Goal: Task Accomplishment & Management: Manage account settings

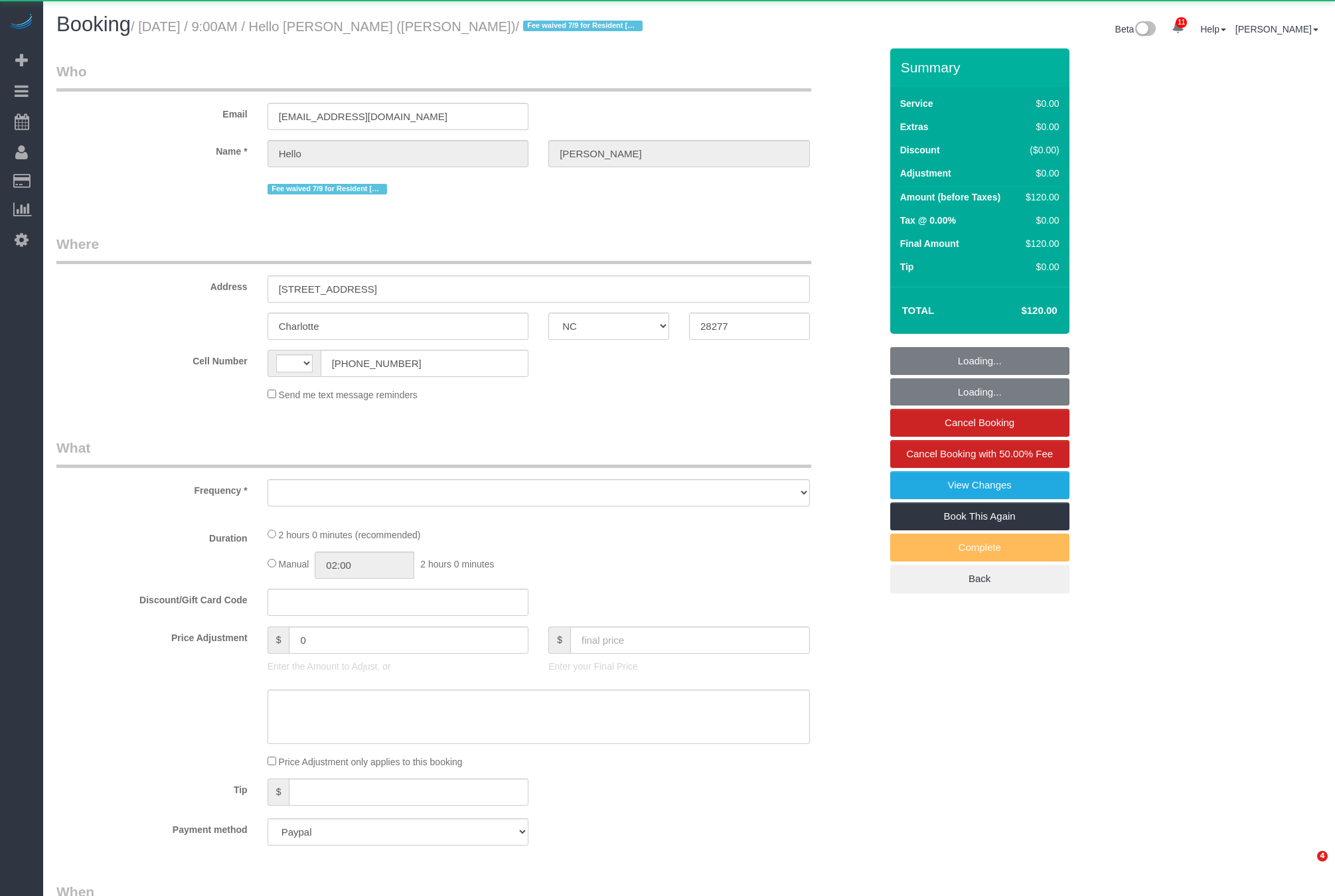
select select "NC"
select select "string:[GEOGRAPHIC_DATA]"
select select "object:1256"
select select "1"
select select "spot1"
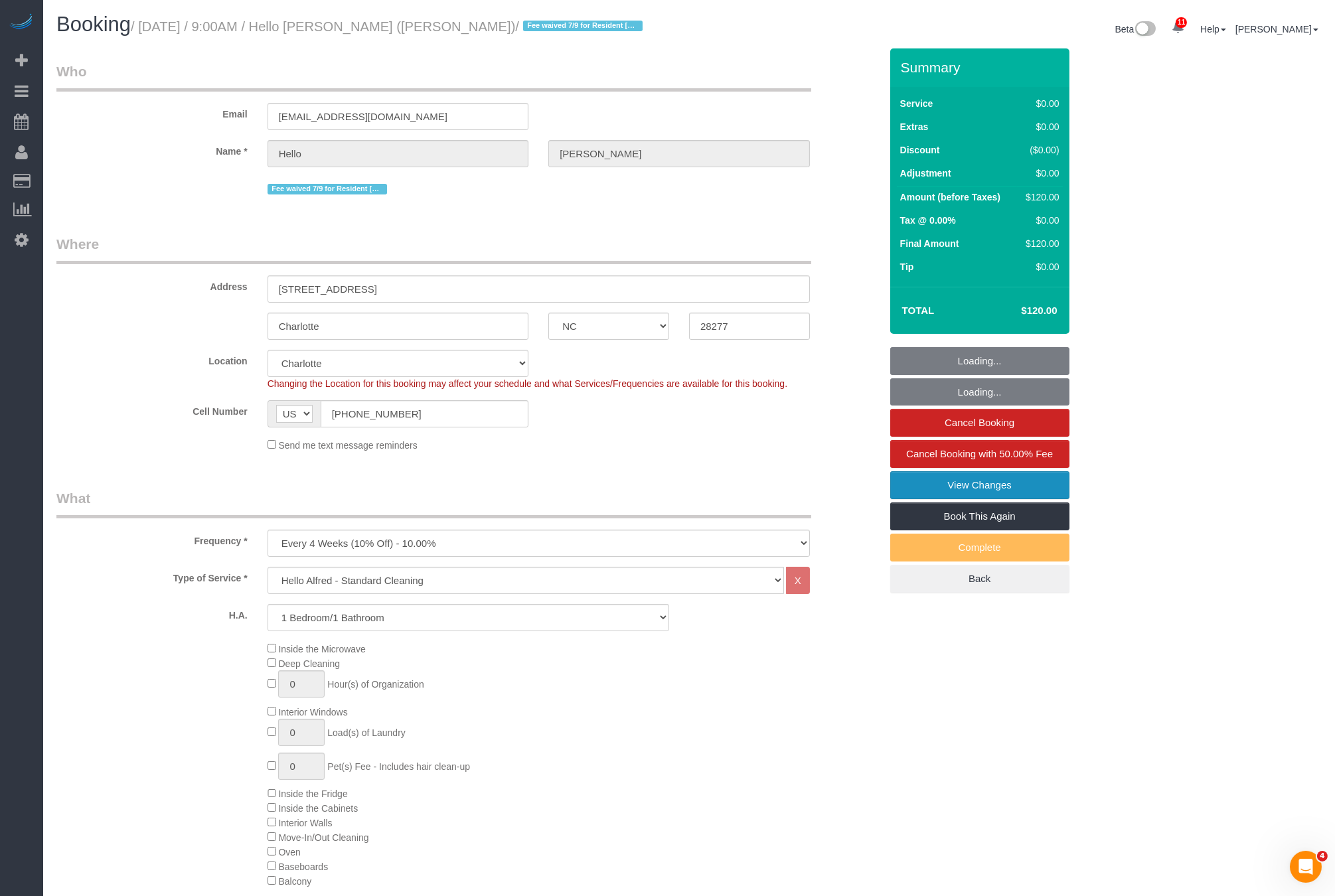
select select "object:1558"
select select "spot26"
select select "number:89"
select select "number:90"
select select "number:15"
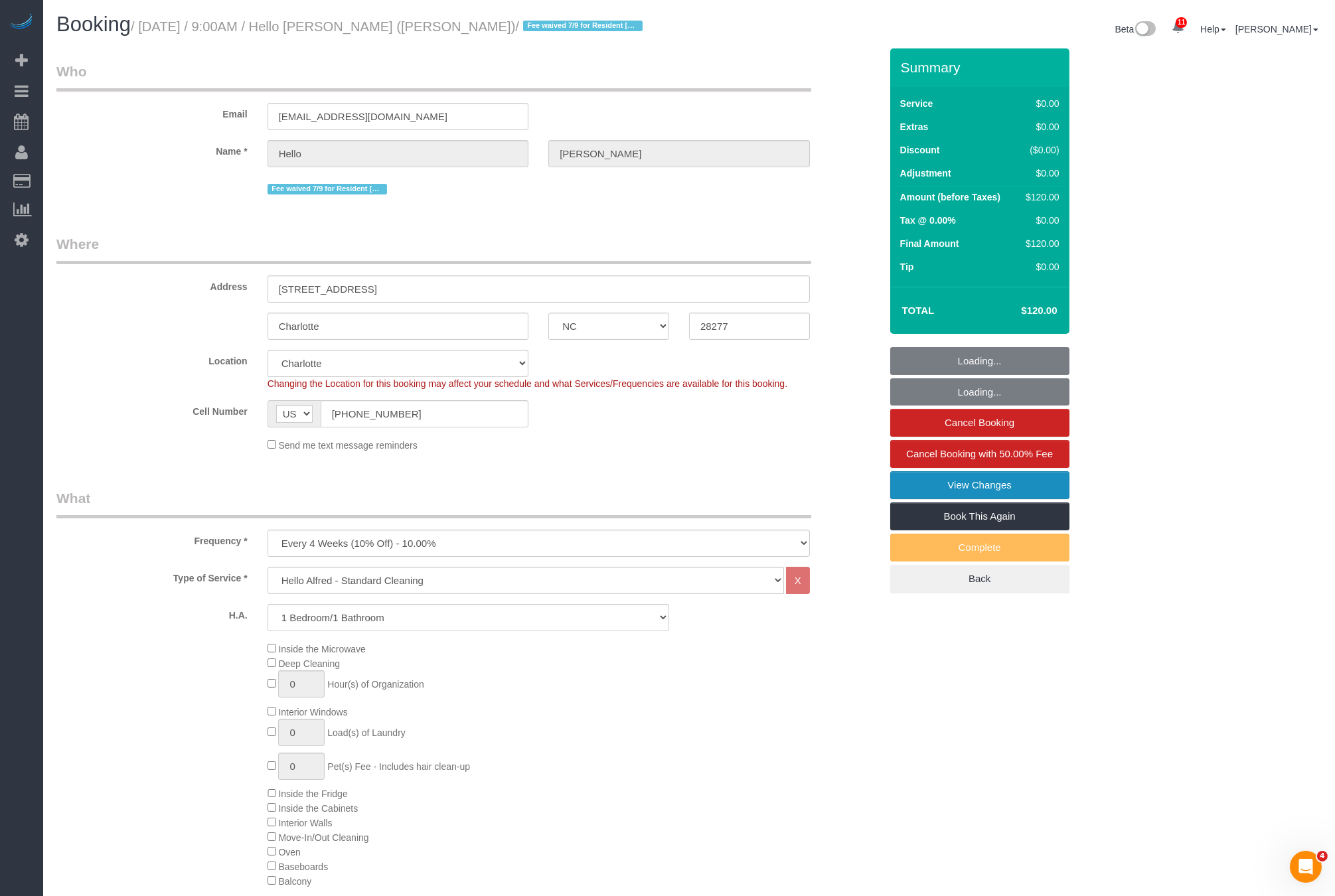
select select "number:6"
select select "1"
click at [994, 429] on link "Cancel Booking" at bounding box center [980, 423] width 179 height 28
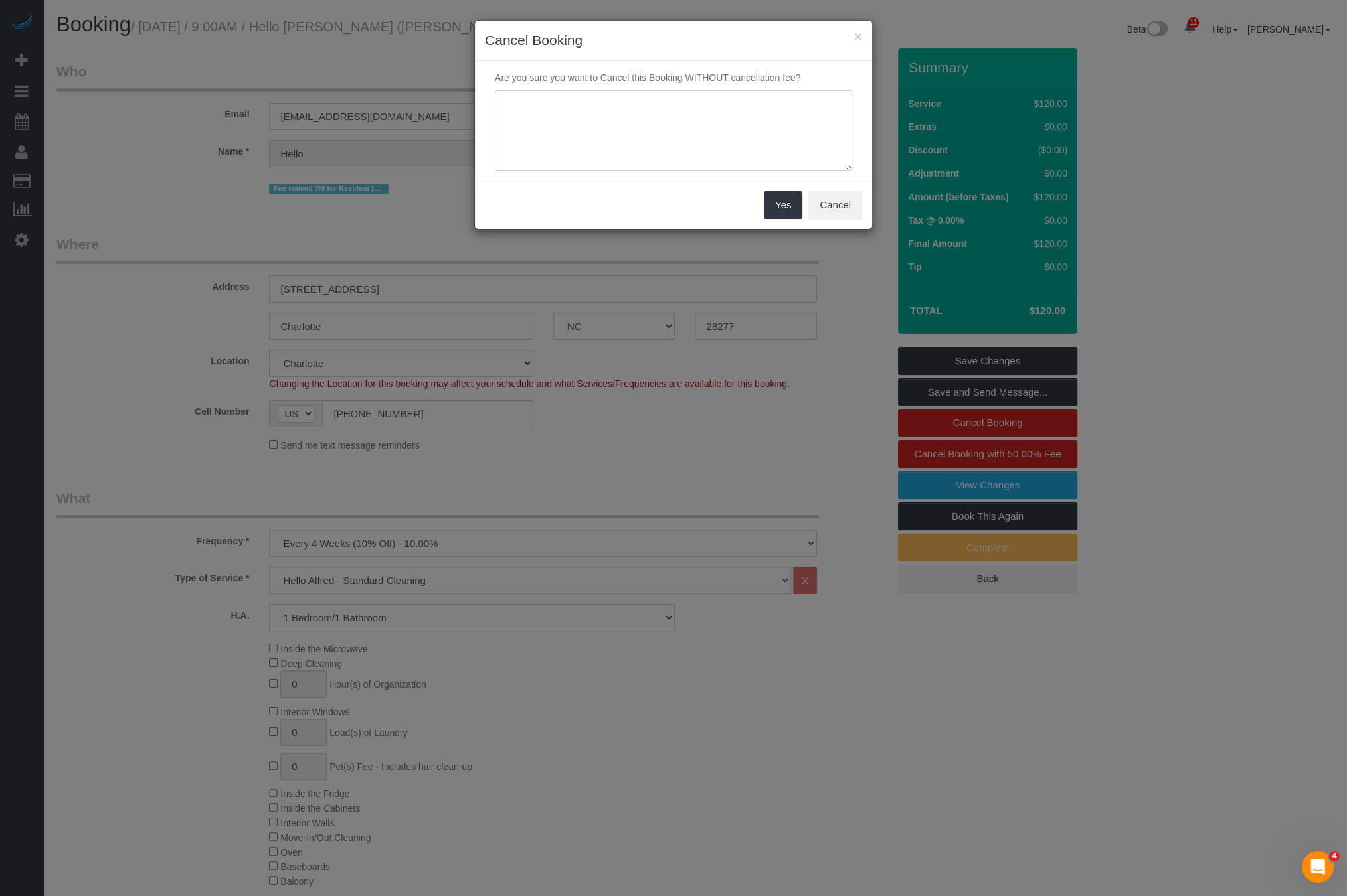
click at [691, 122] on textarea at bounding box center [674, 131] width 357 height 81
paste textarea "https://maidsailors.slack.com/archives/C01AMHWPX60/p1756989894454889?thread_ts=…"
type textarea "https://maidsailors.slack.com/archives/C01AMHWPX60/p1756989894454889?thread_ts=…"
click at [775, 206] on button "Yes" at bounding box center [783, 205] width 38 height 28
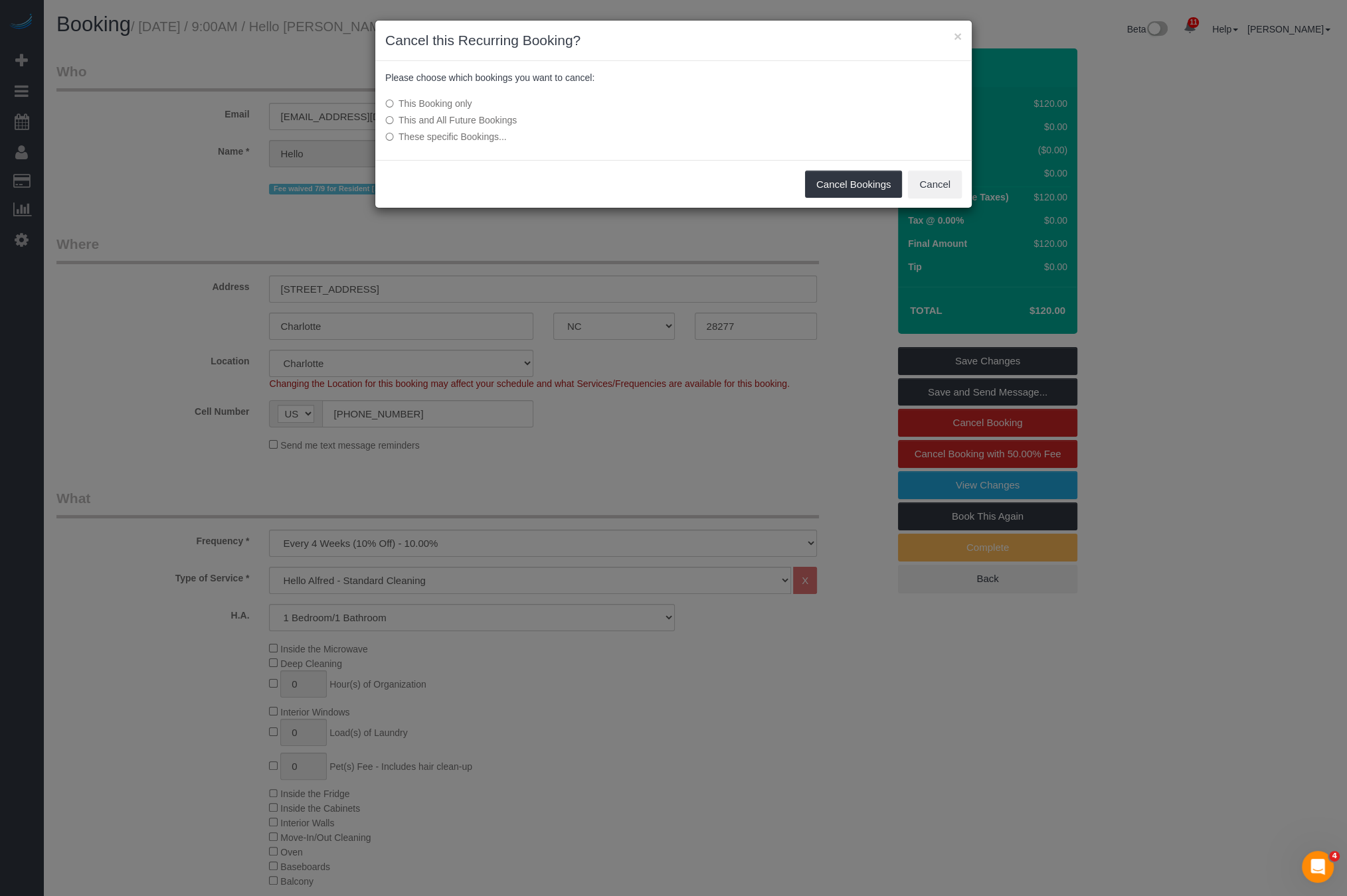
click at [473, 121] on label "This and All Future Bookings" at bounding box center [574, 120] width 378 height 14
click at [844, 188] on button "Cancel Bookings" at bounding box center [854, 184] width 98 height 28
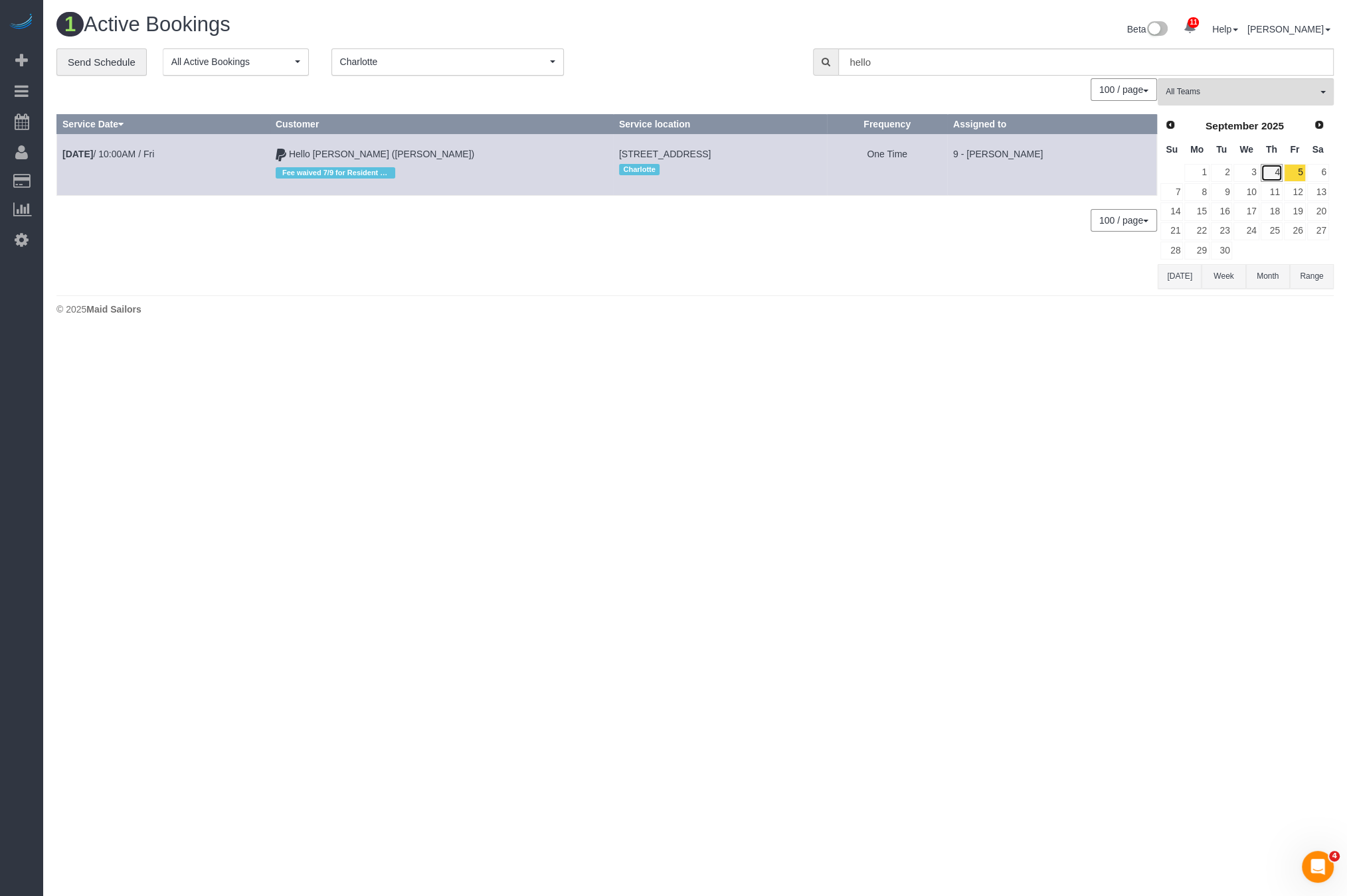
click at [1274, 169] on link "4" at bounding box center [1272, 172] width 22 height 18
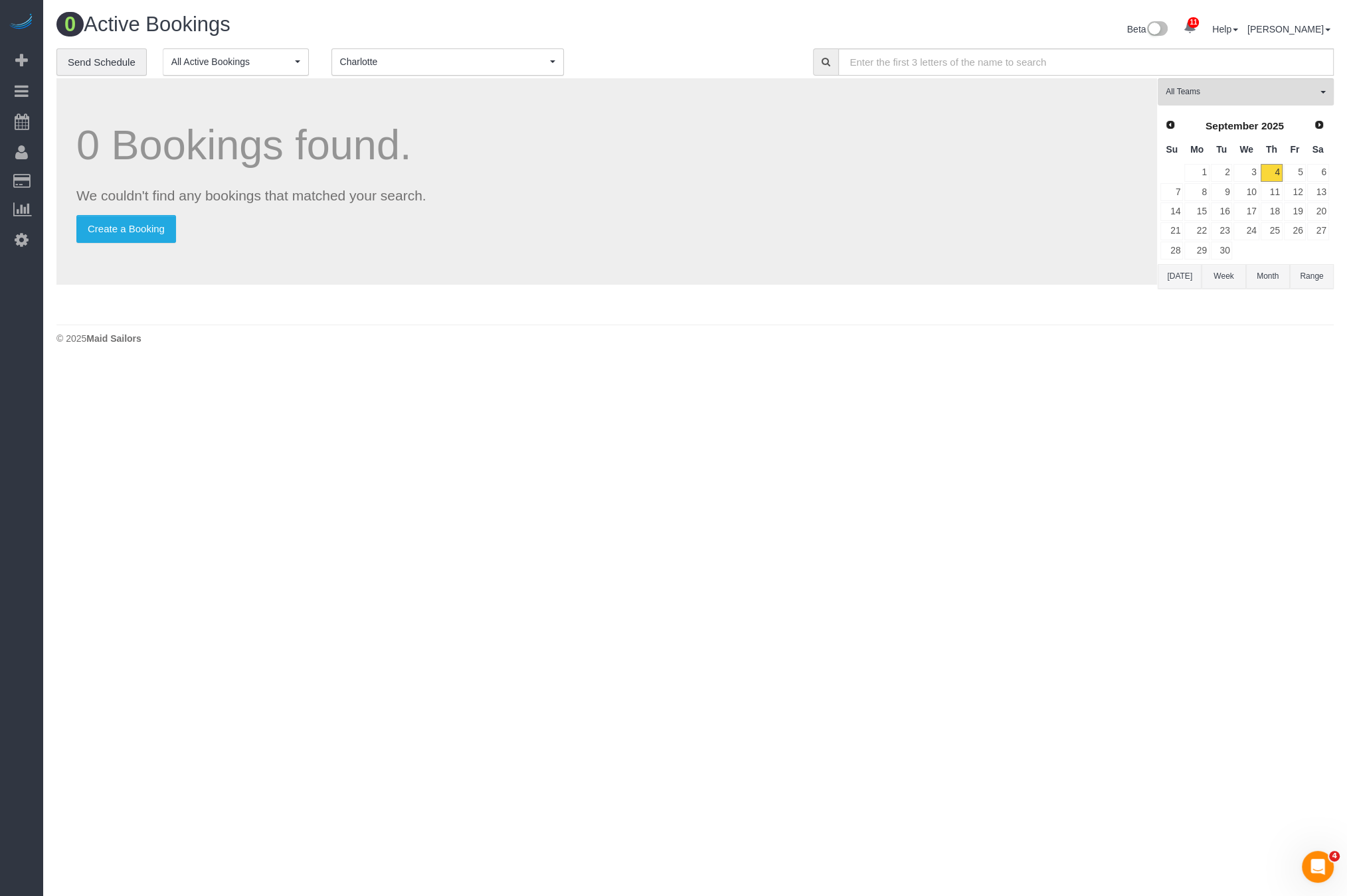
click at [402, 63] on span "Charlotte" at bounding box center [444, 61] width 206 height 14
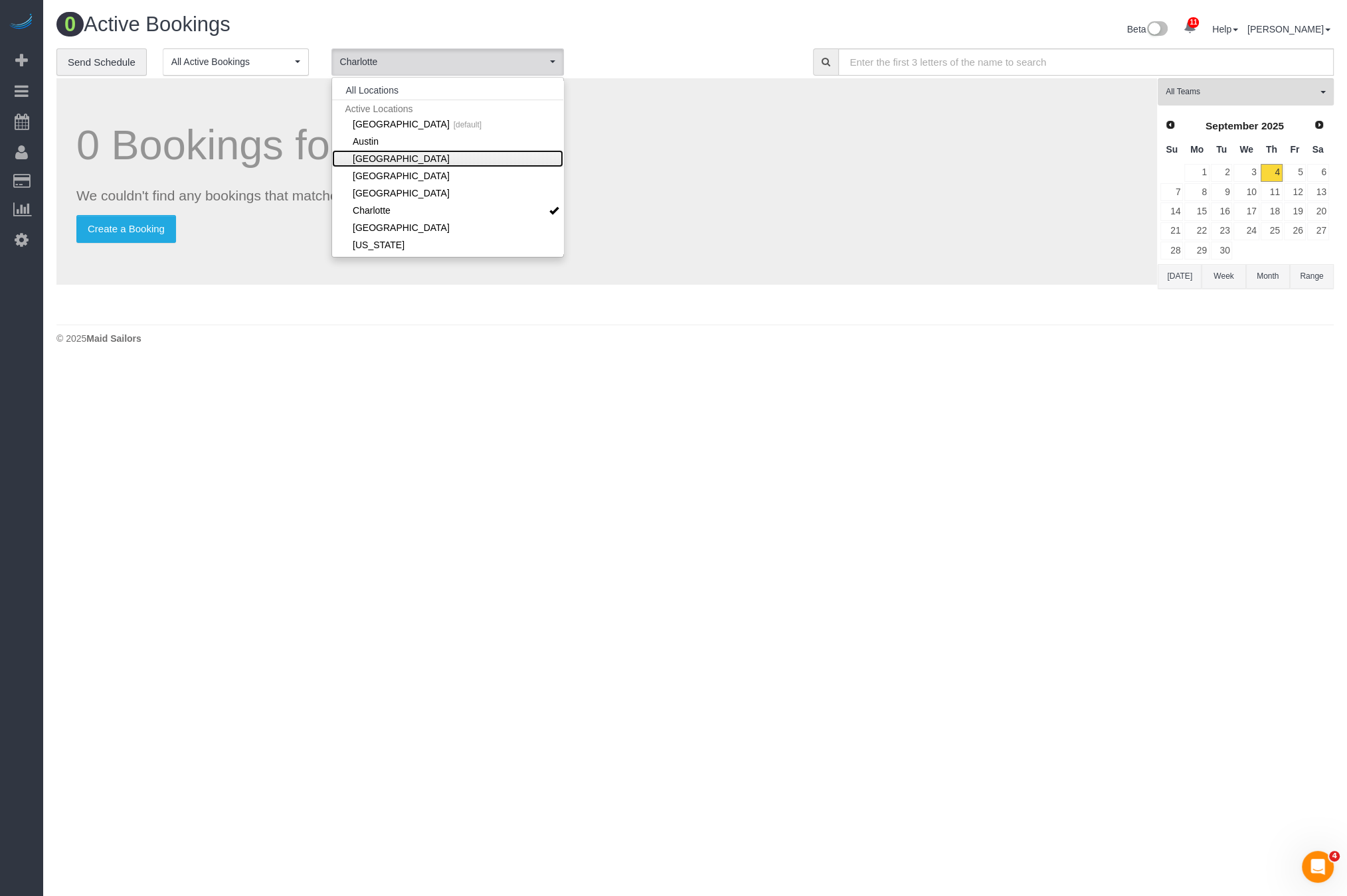
click at [391, 150] on link "[GEOGRAPHIC_DATA]" at bounding box center [447, 159] width 231 height 17
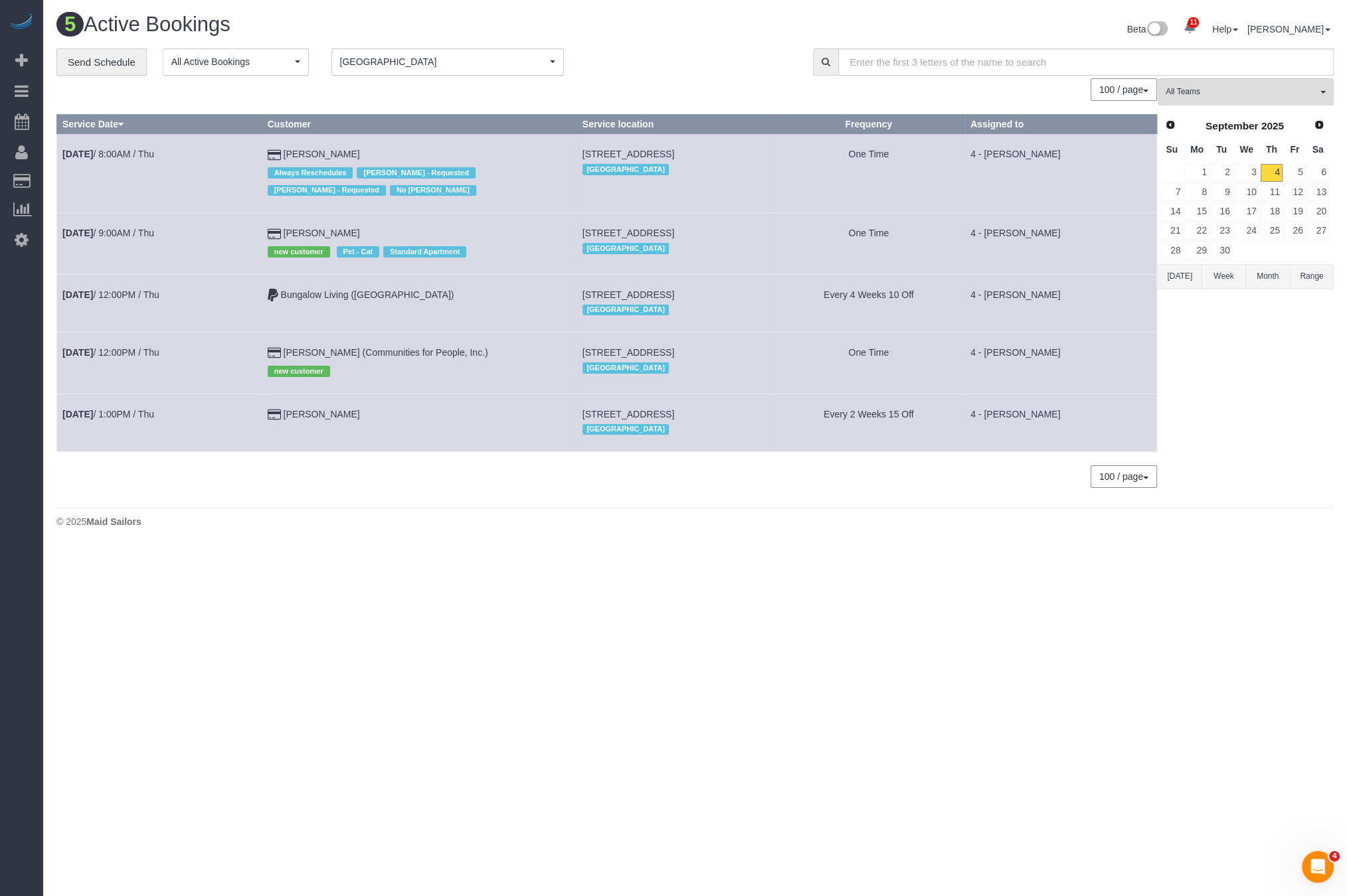
click at [119, 256] on td "Sep 4th / 9:00AM / Thu" at bounding box center [159, 243] width 205 height 61
click at [125, 237] on td "Sep 4th / 9:00AM / Thu" at bounding box center [159, 243] width 205 height 61
click at [130, 229] on link "Sep 4th / 9:00AM / Thu" at bounding box center [108, 233] width 92 height 11
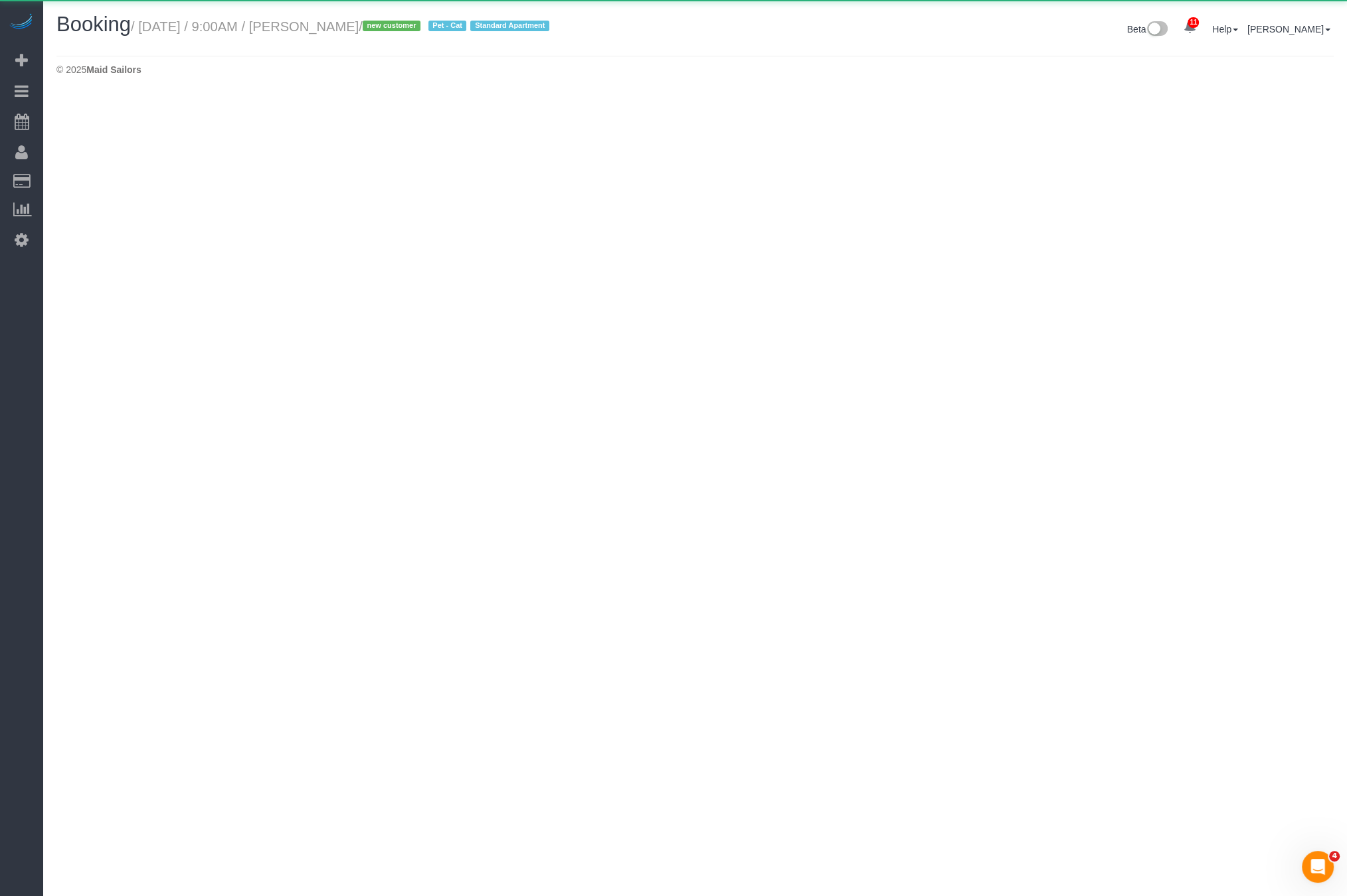
select select "MA"
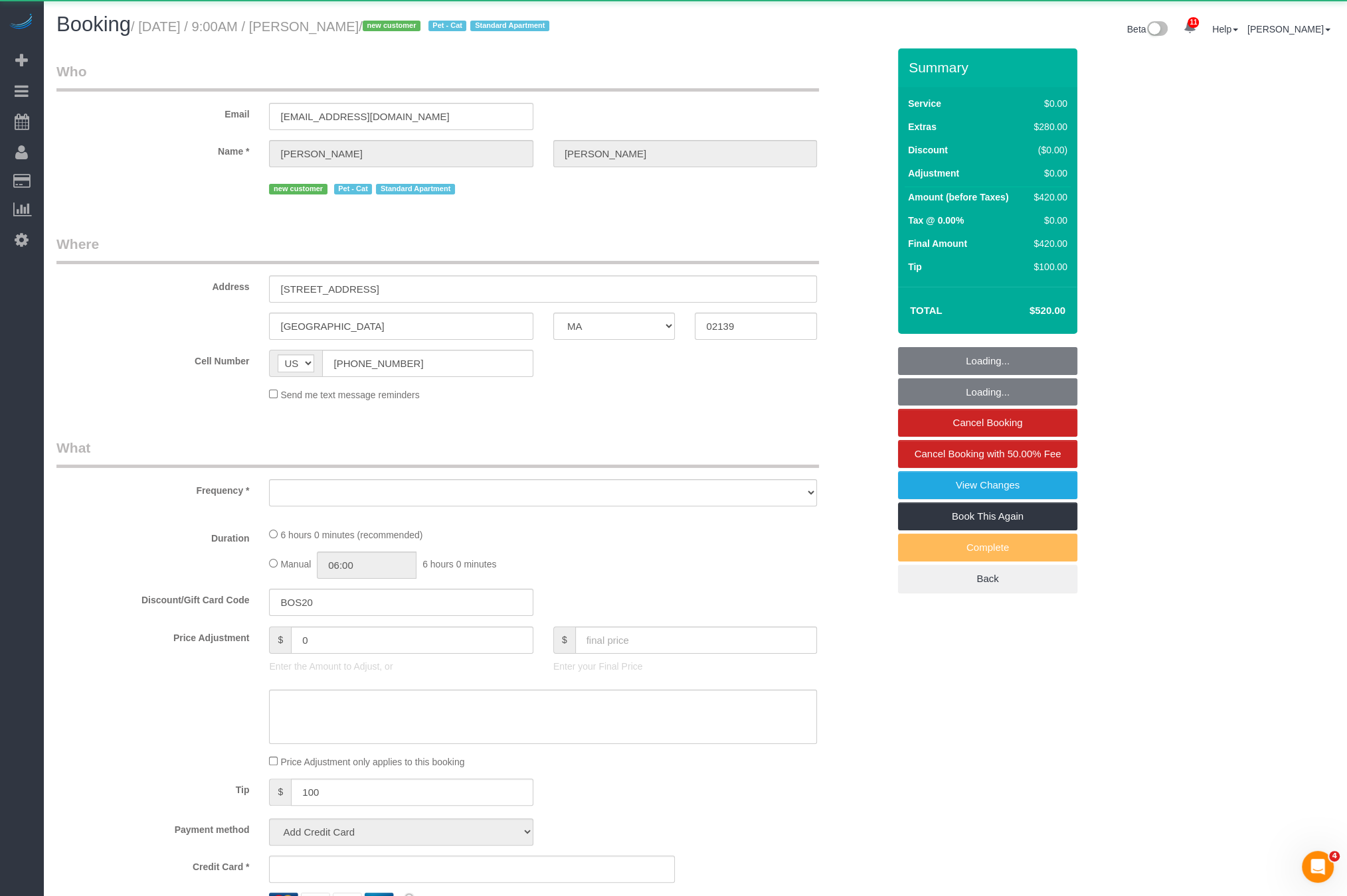
select select "number:56"
select select "number:71"
select select "number:14"
select select "number:7"
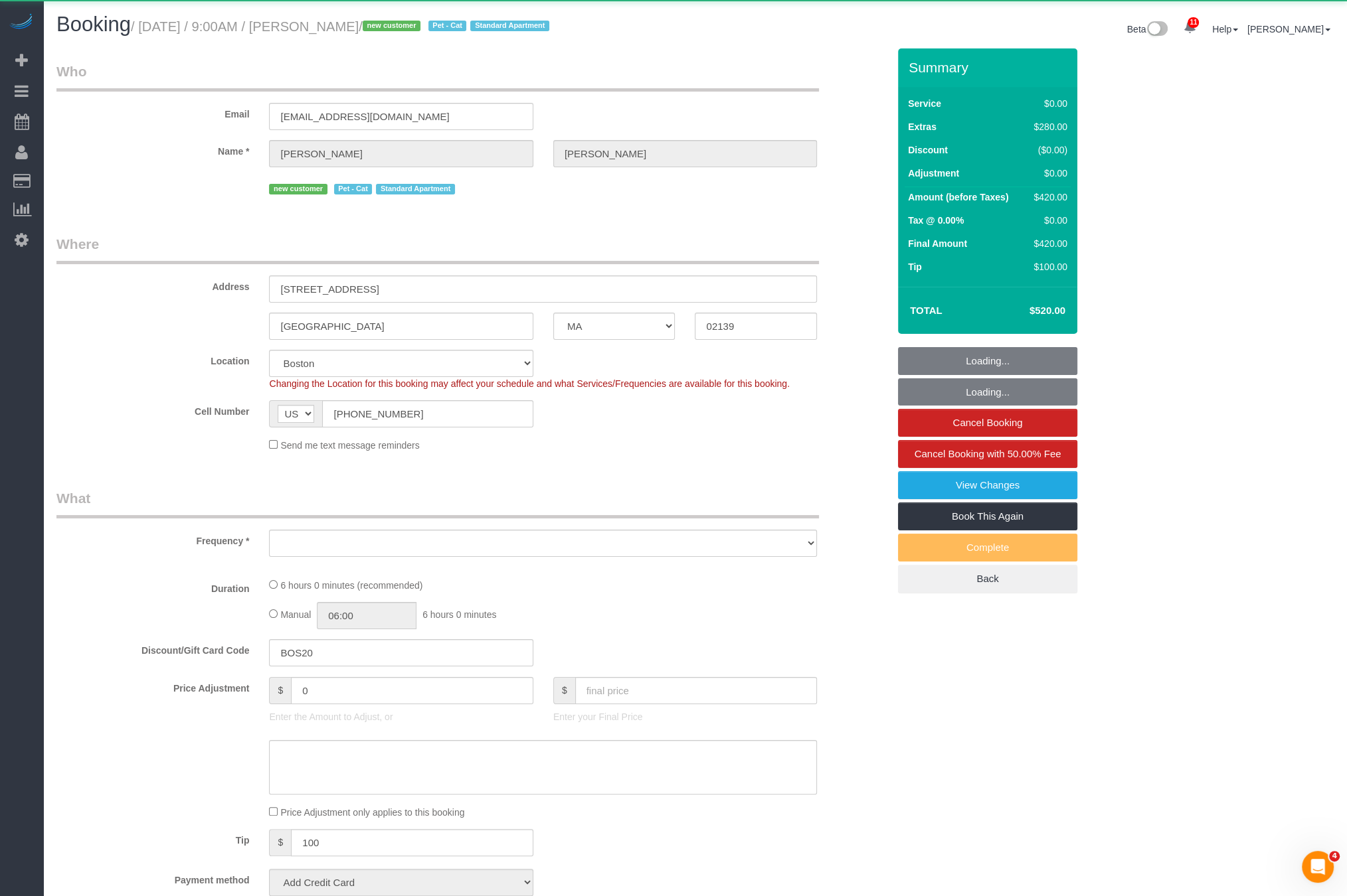
select select "spot51"
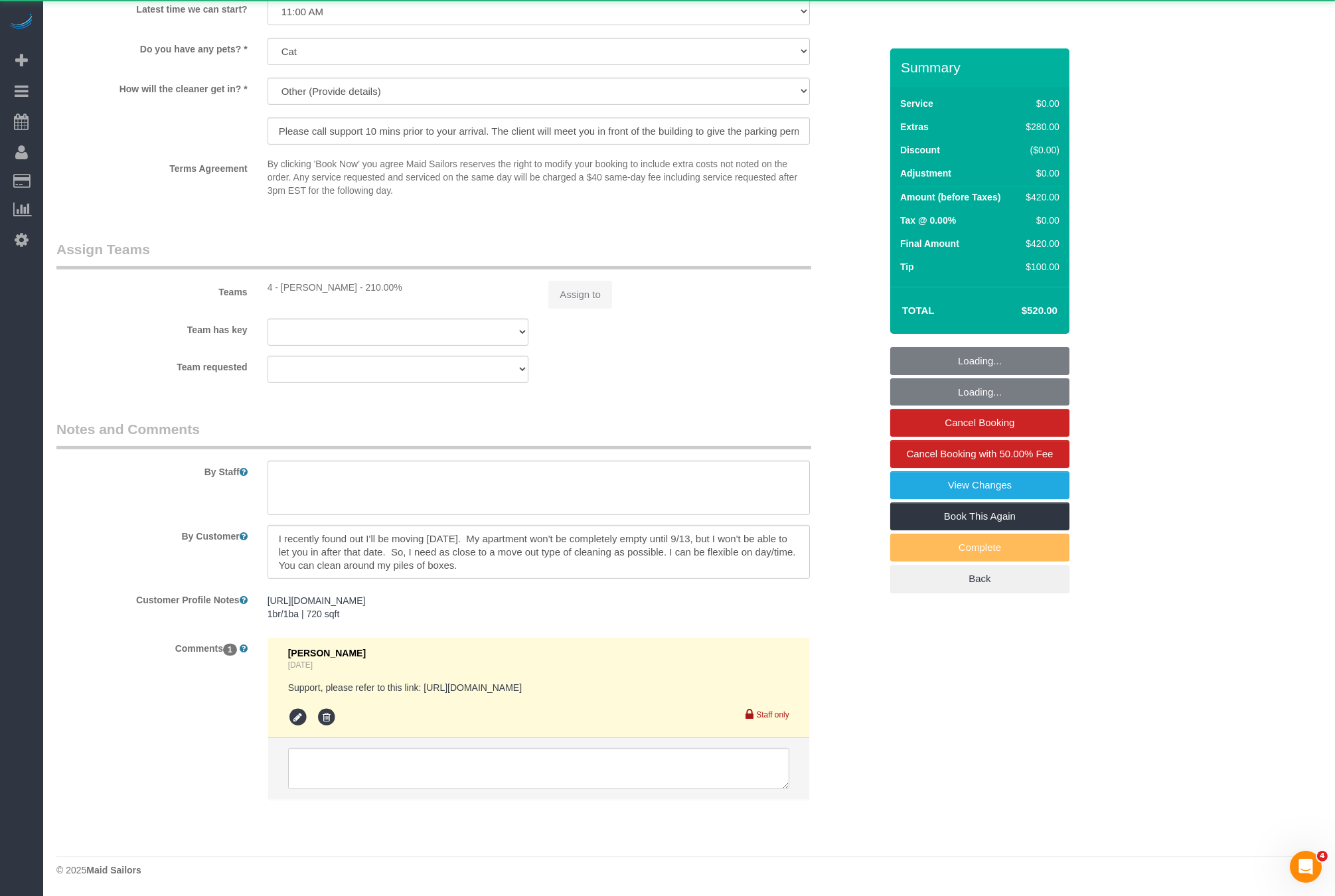
select select
select select "object:2609"
select select "string:stripe-pm_1RzJko4VGloSiKo7Oy7MFwF8"
select select "1"
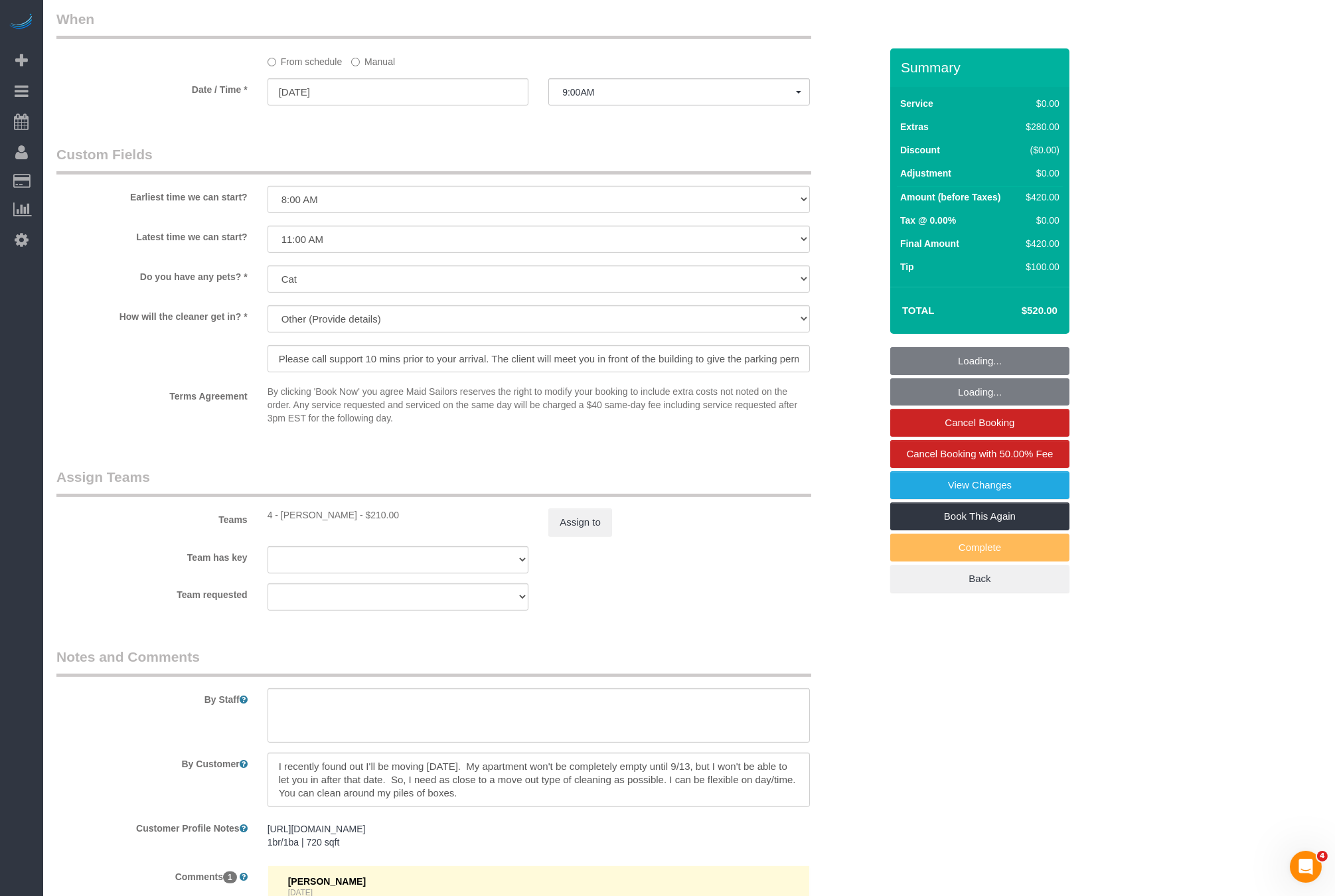
select select "spot89"
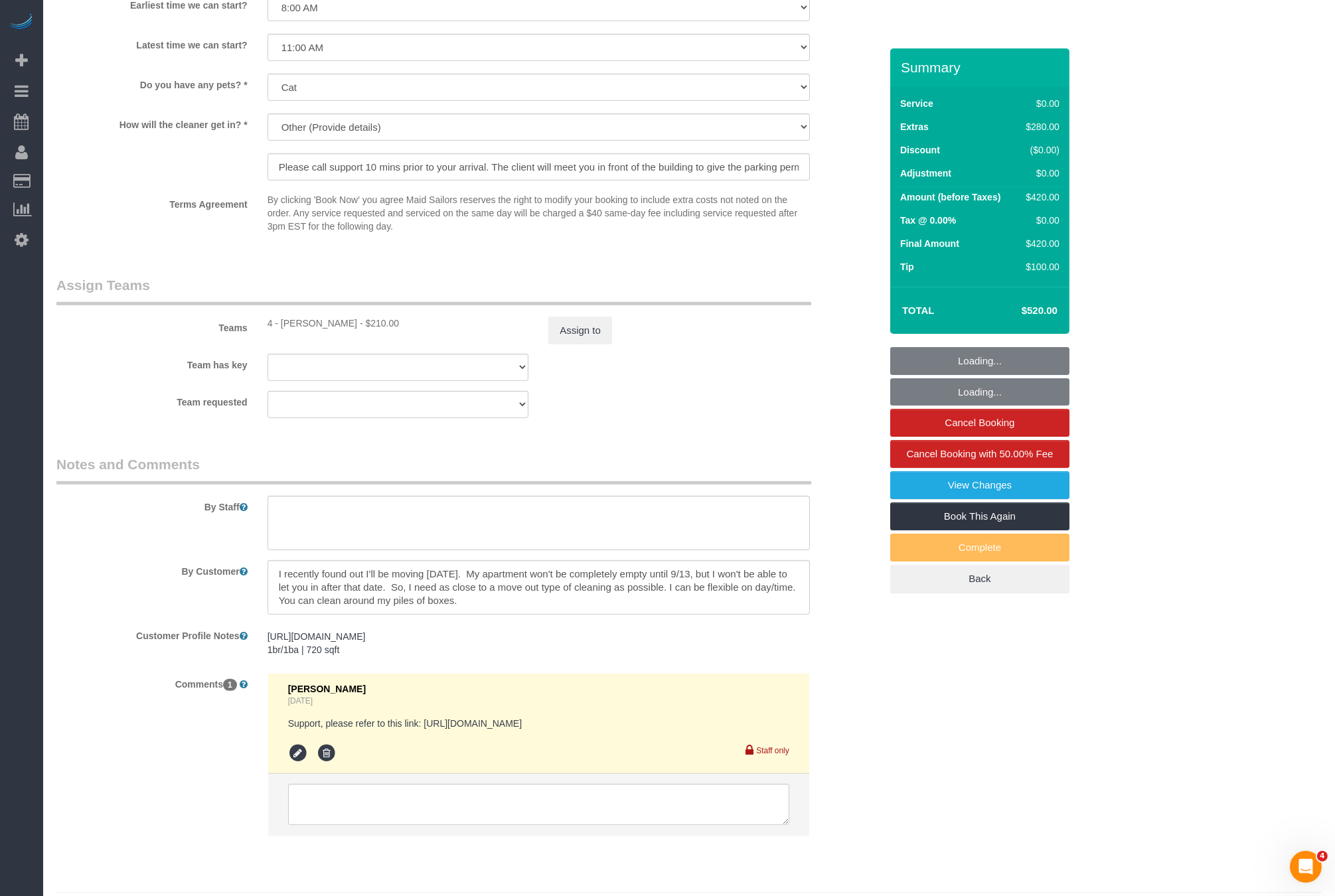
scroll to position [836, 0]
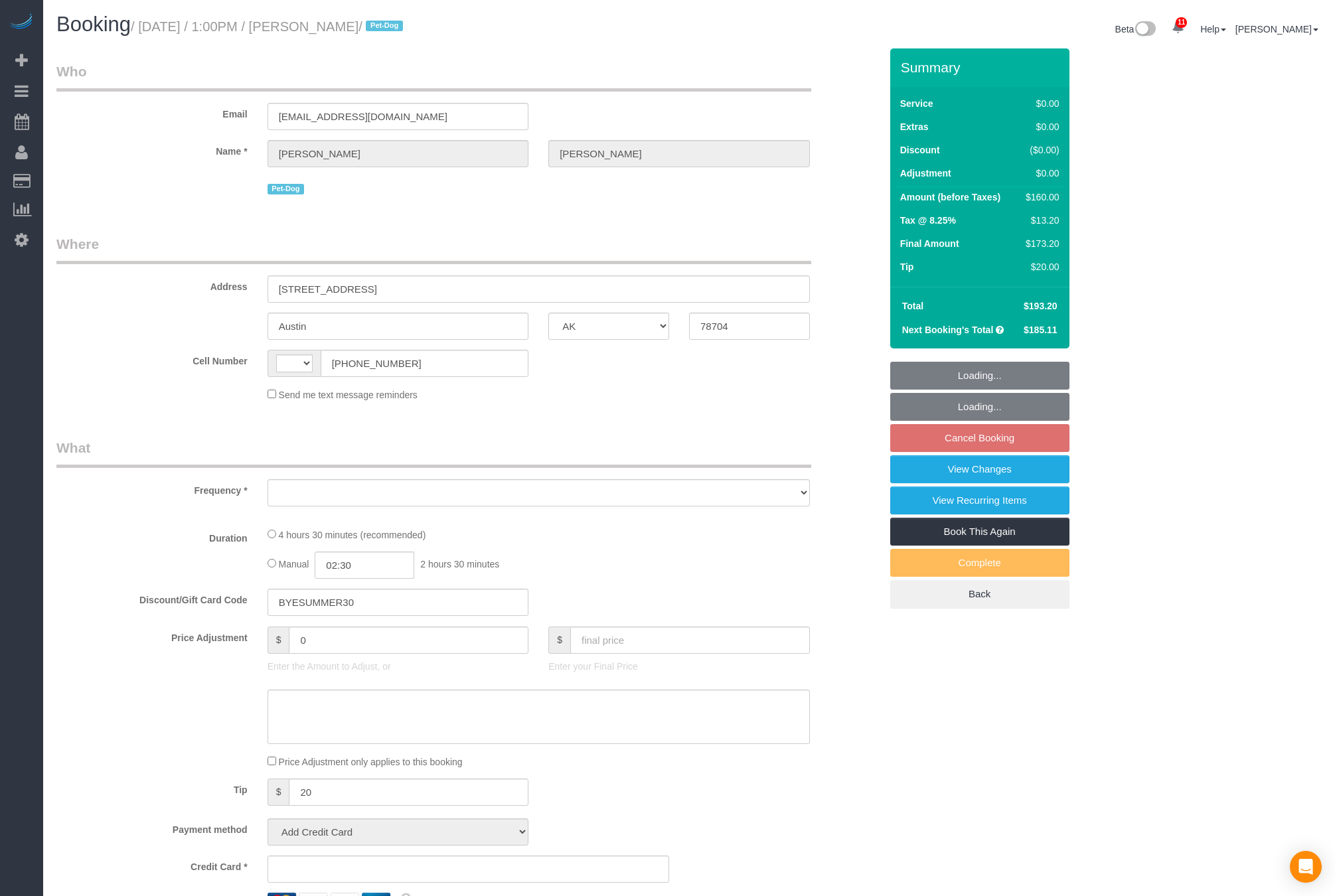
select select "[GEOGRAPHIC_DATA]"
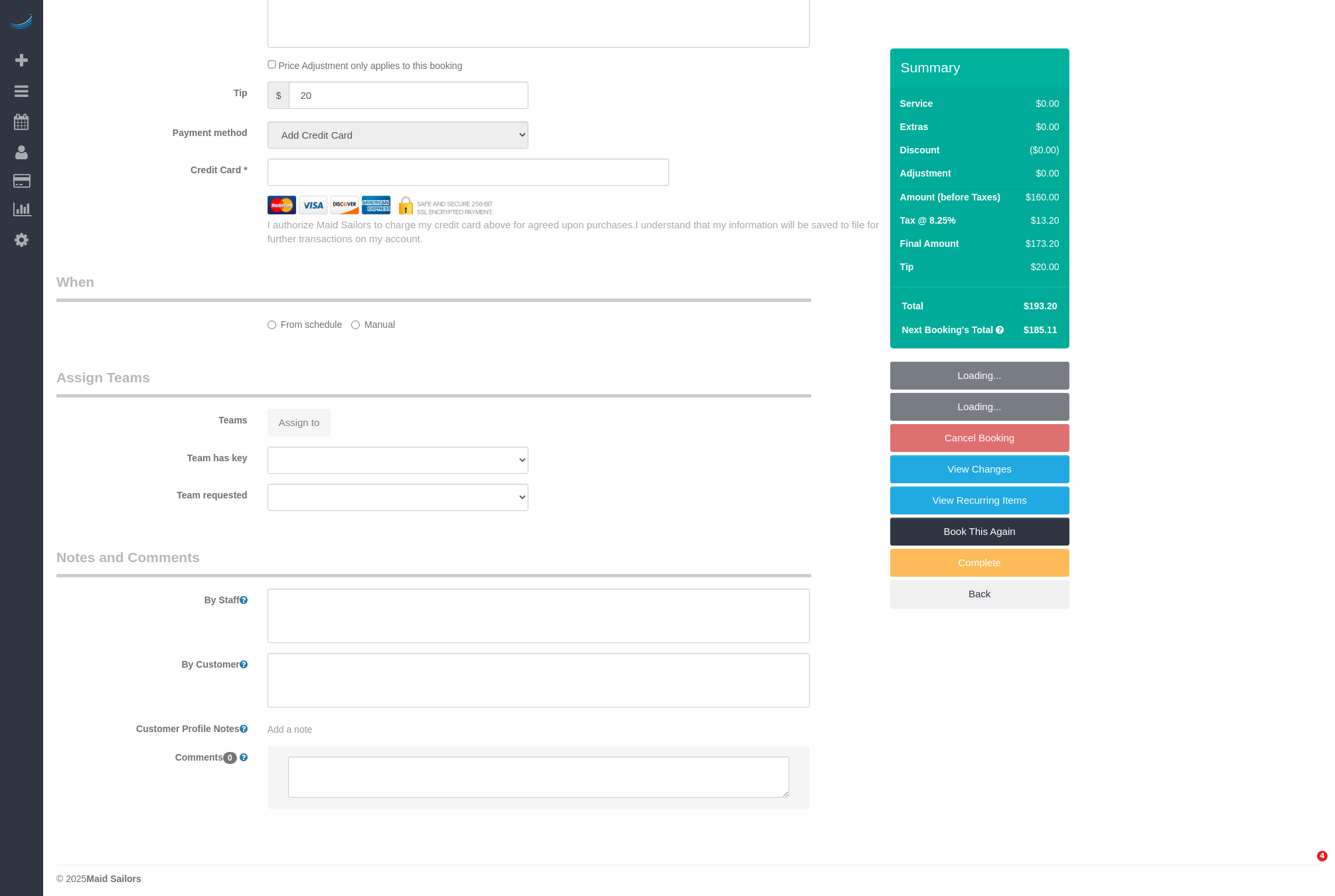
select select "string:[GEOGRAPHIC_DATA]"
select select "object:718"
select select "string:stripe-pm_1QnndV4VGloSiKo7v2zxitHE"
select select "spot3"
select select "number:60"
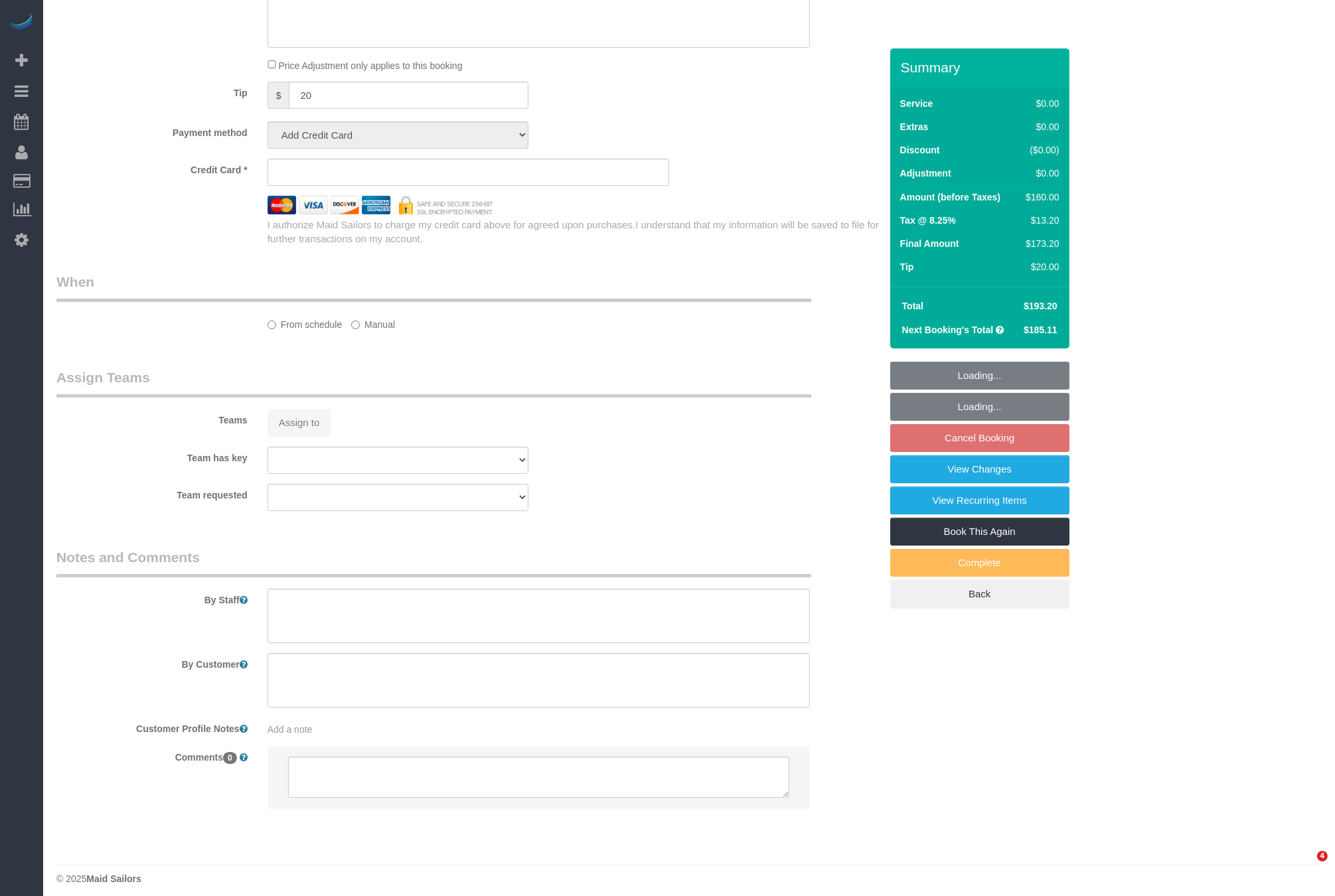
select select "number:74"
select select "number:13"
select select "number:7"
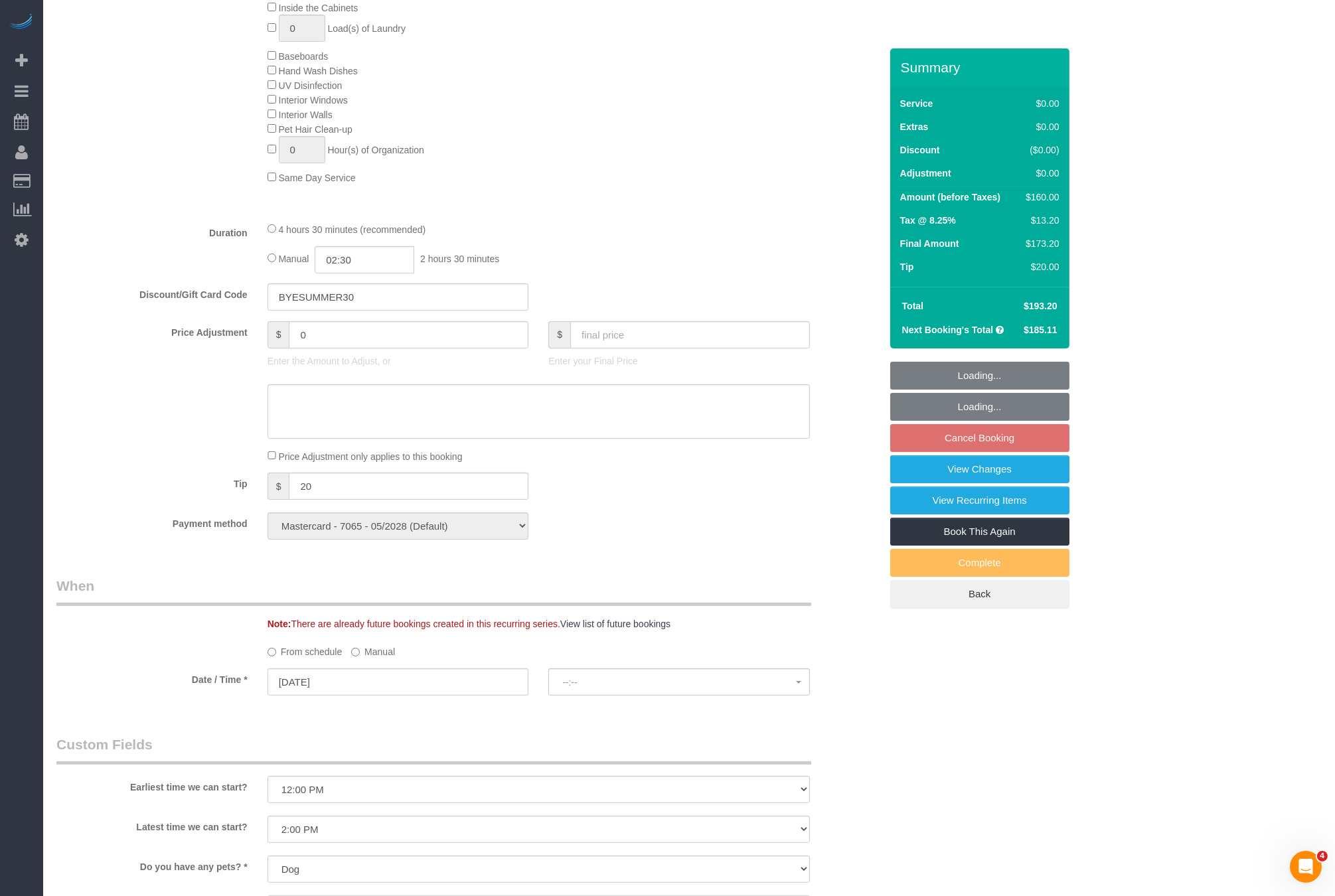
select select "object:1016"
select select "spot60"
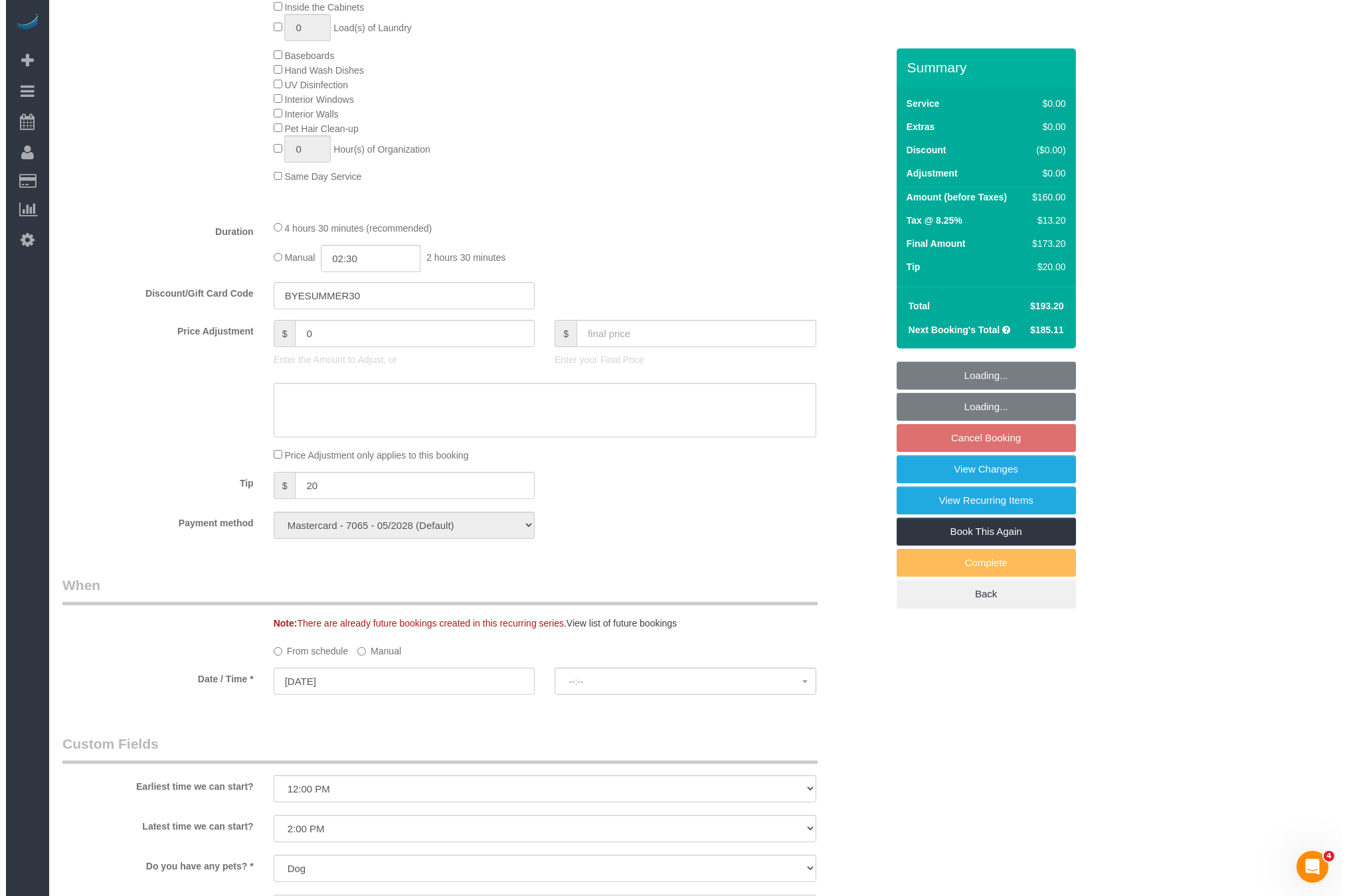
scroll to position [1147, 0]
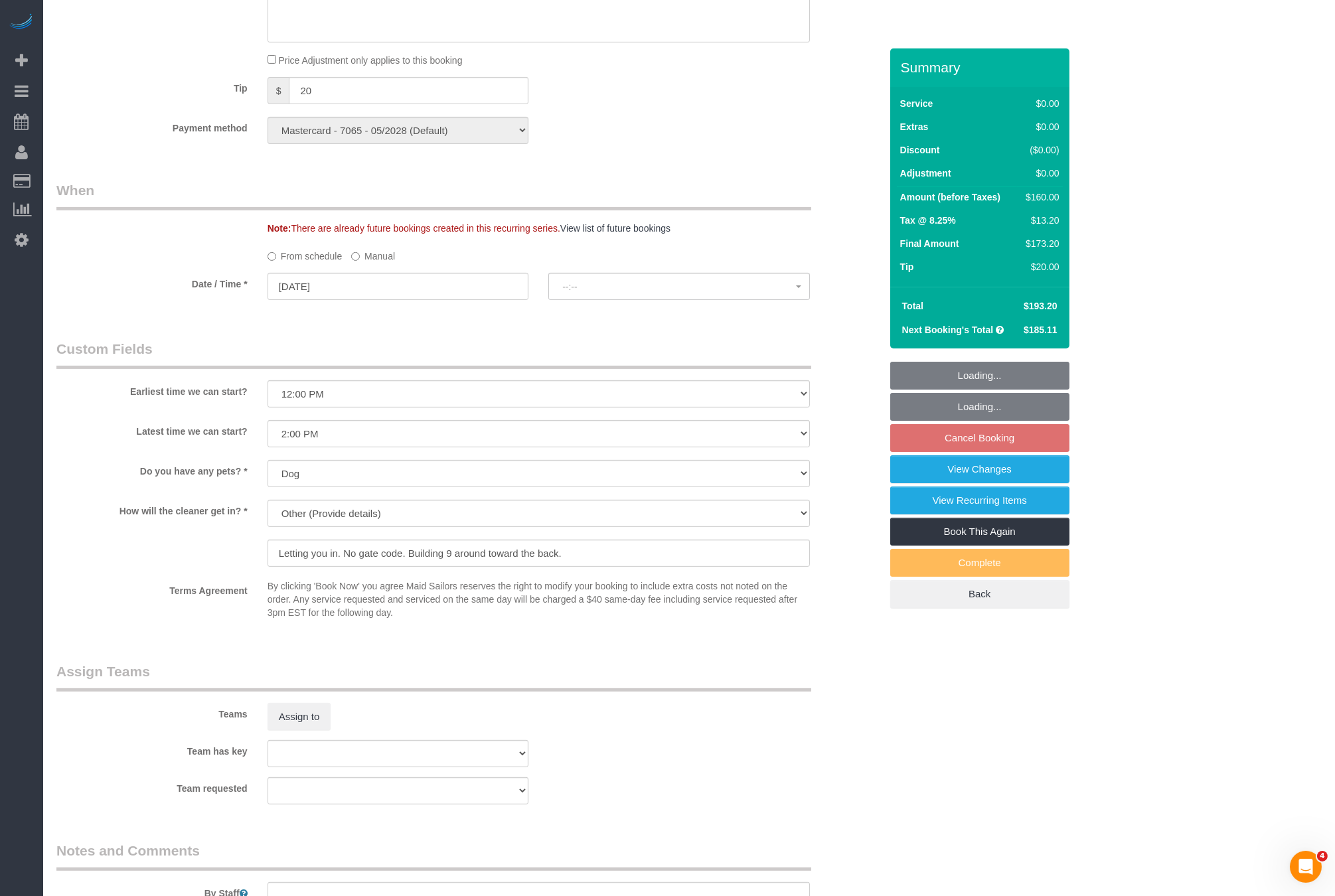
select select "2"
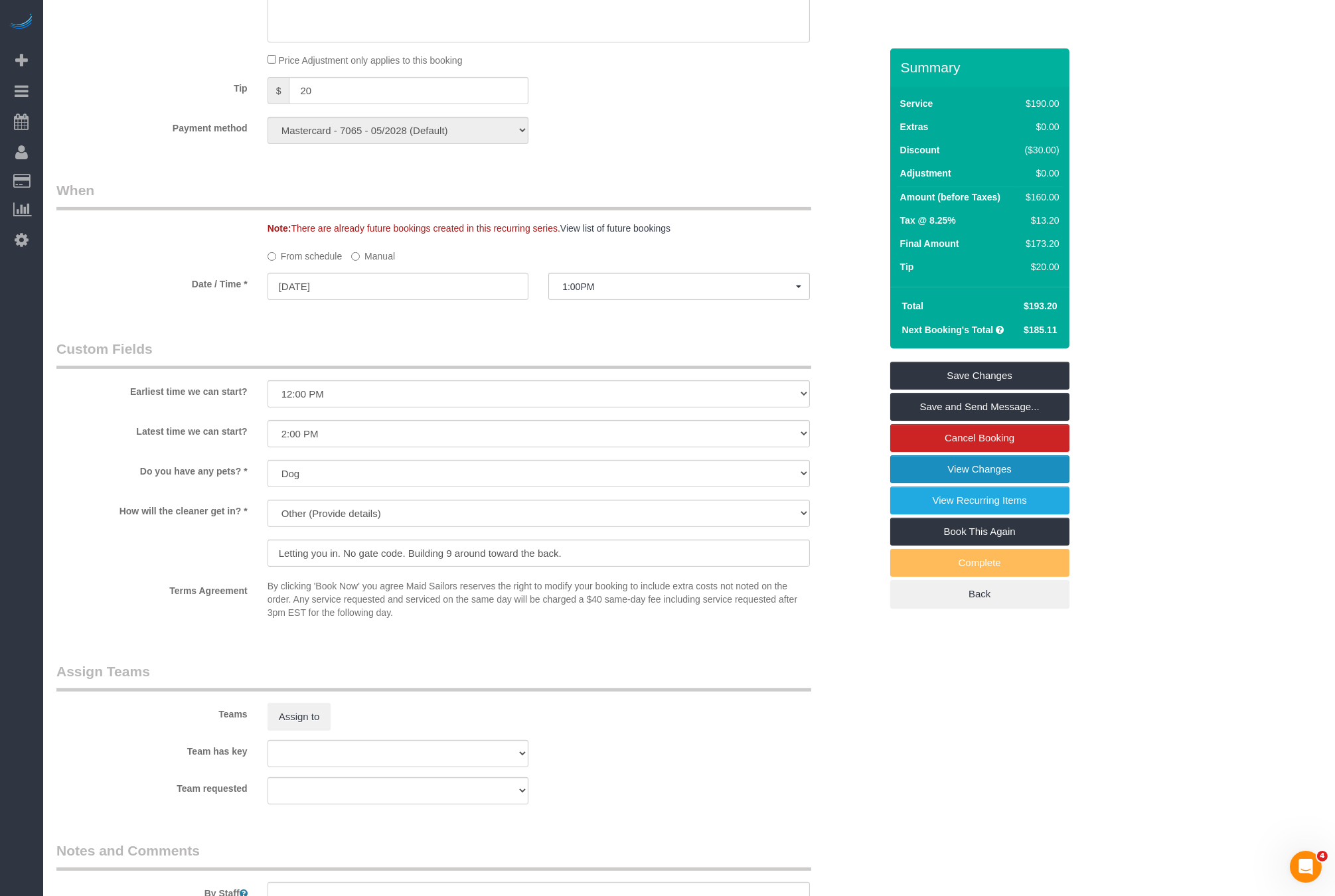
click at [975, 463] on link "View Changes" at bounding box center [980, 469] width 179 height 28
click at [313, 709] on button "Assign to" at bounding box center [300, 717] width 64 height 28
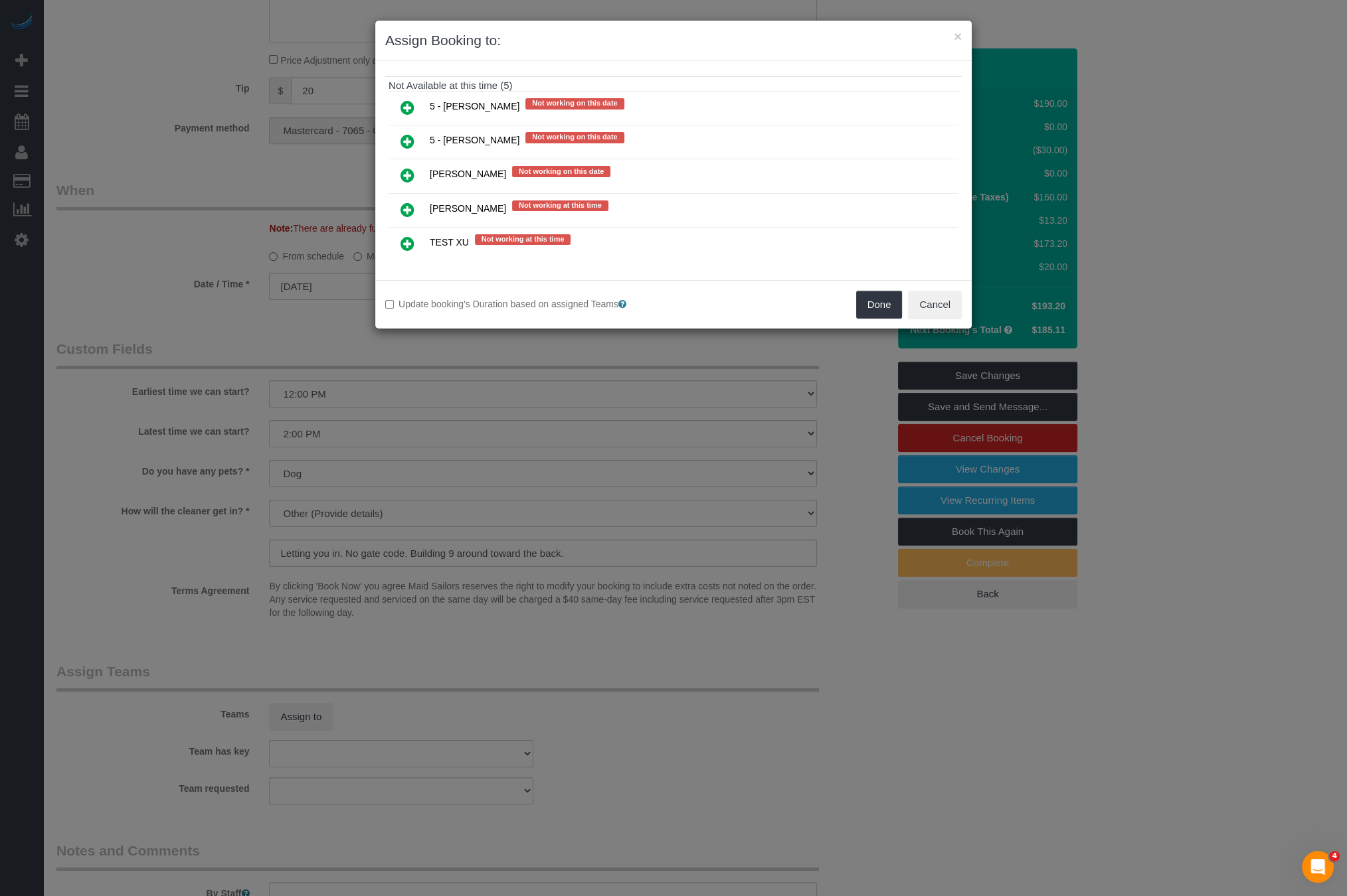
click at [403, 137] on icon at bounding box center [408, 142] width 14 height 16
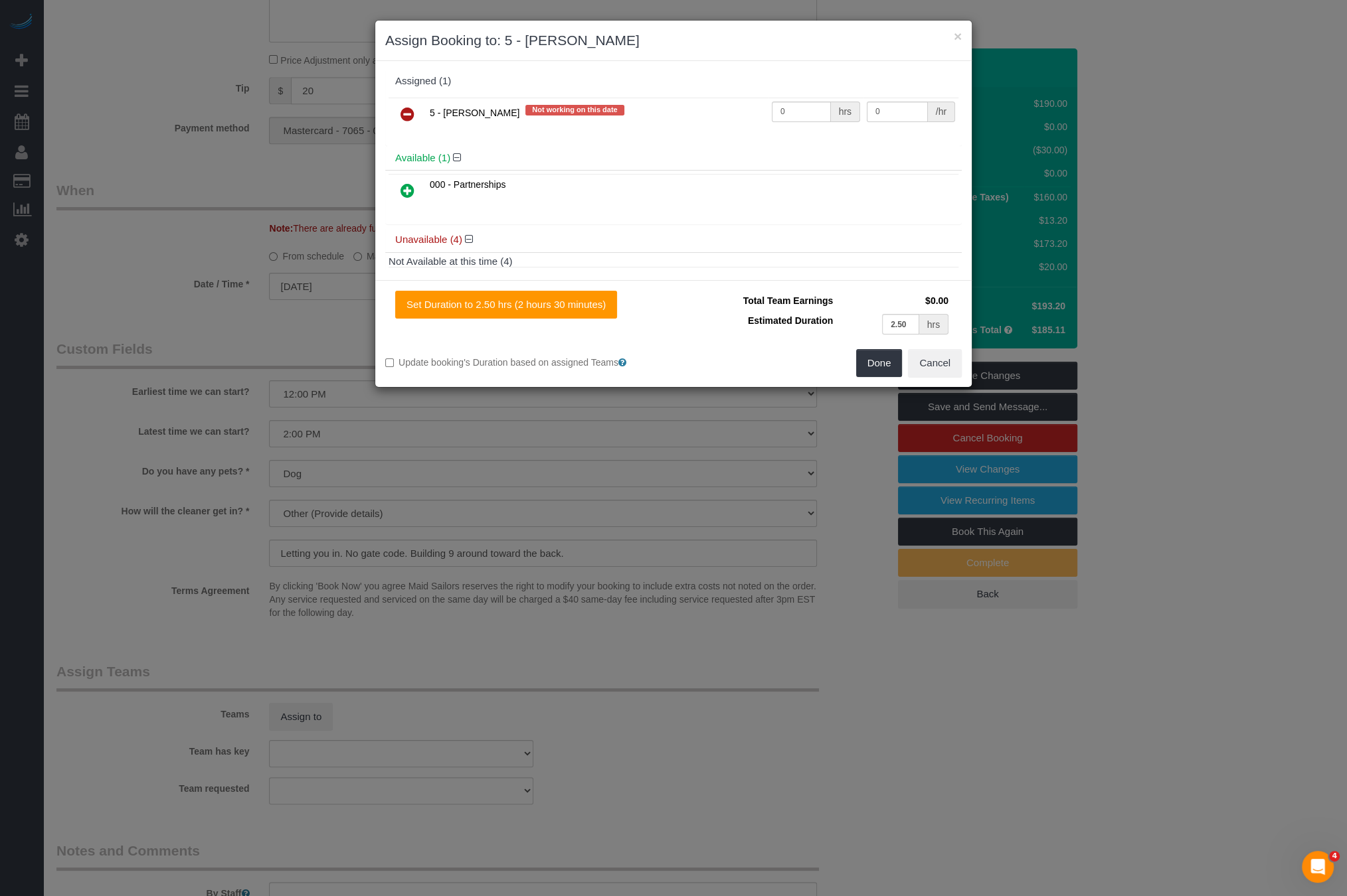
scroll to position [0, 0]
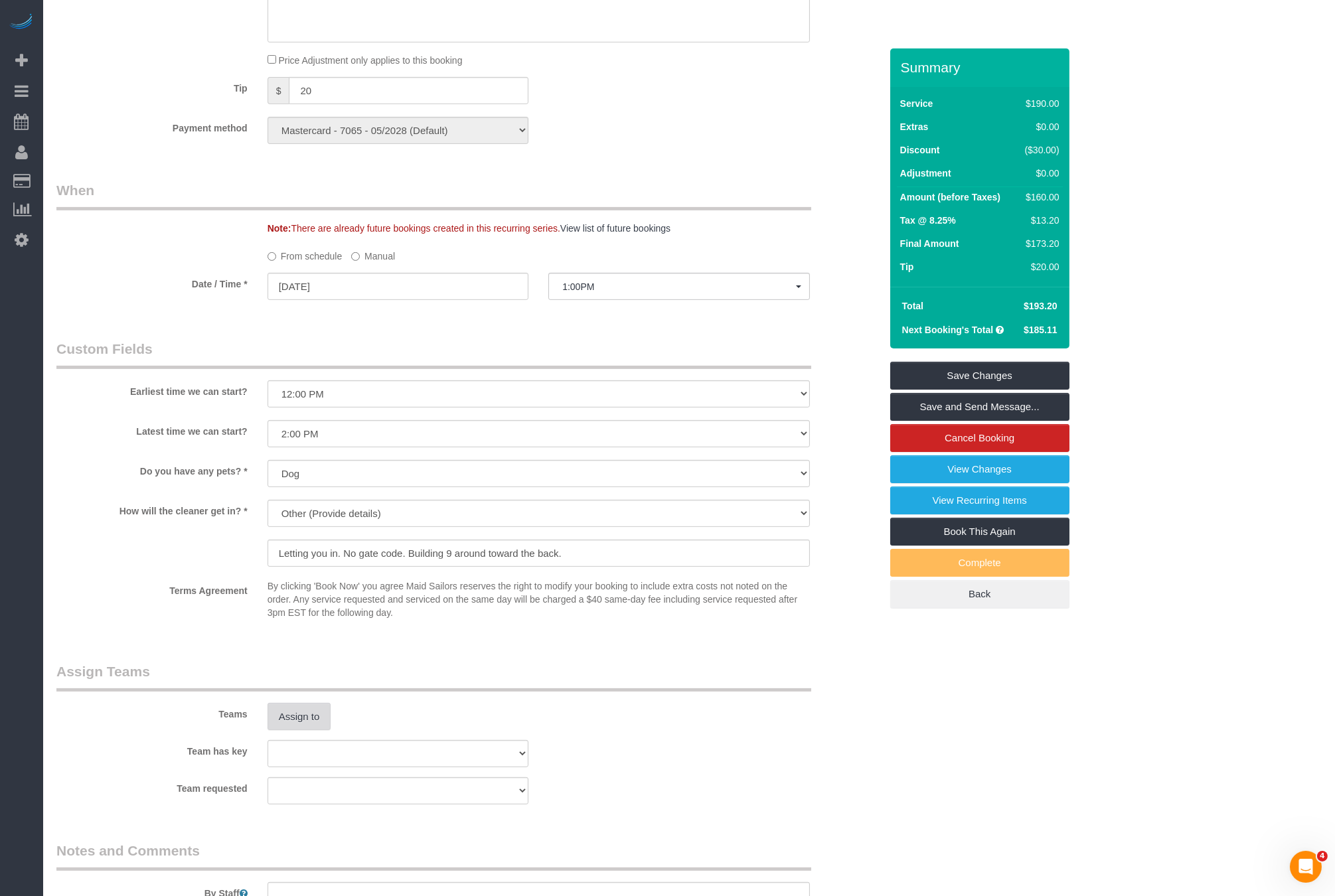
click at [302, 729] on button "Assign to" at bounding box center [300, 717] width 64 height 28
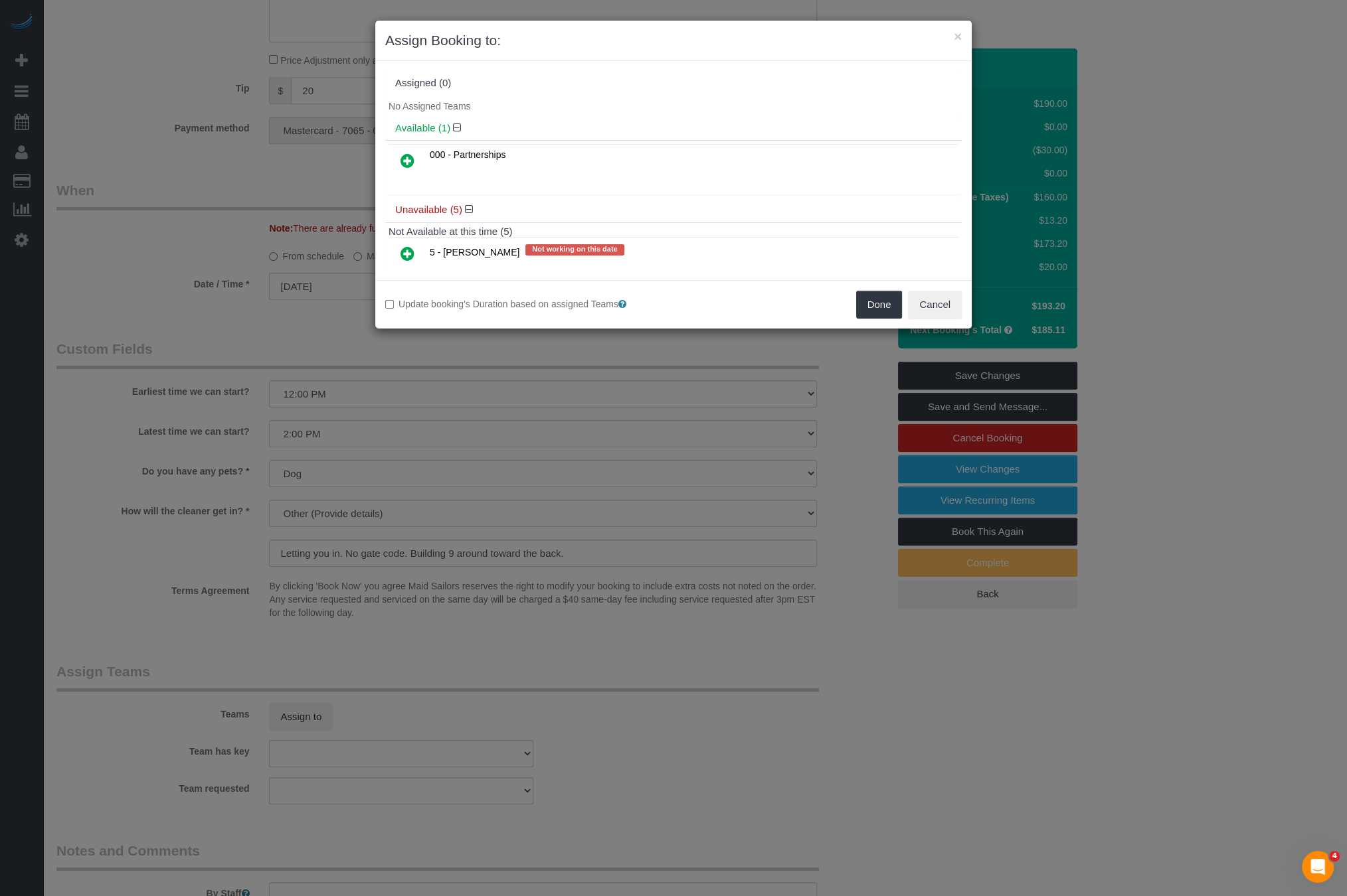
scroll to position [153, 0]
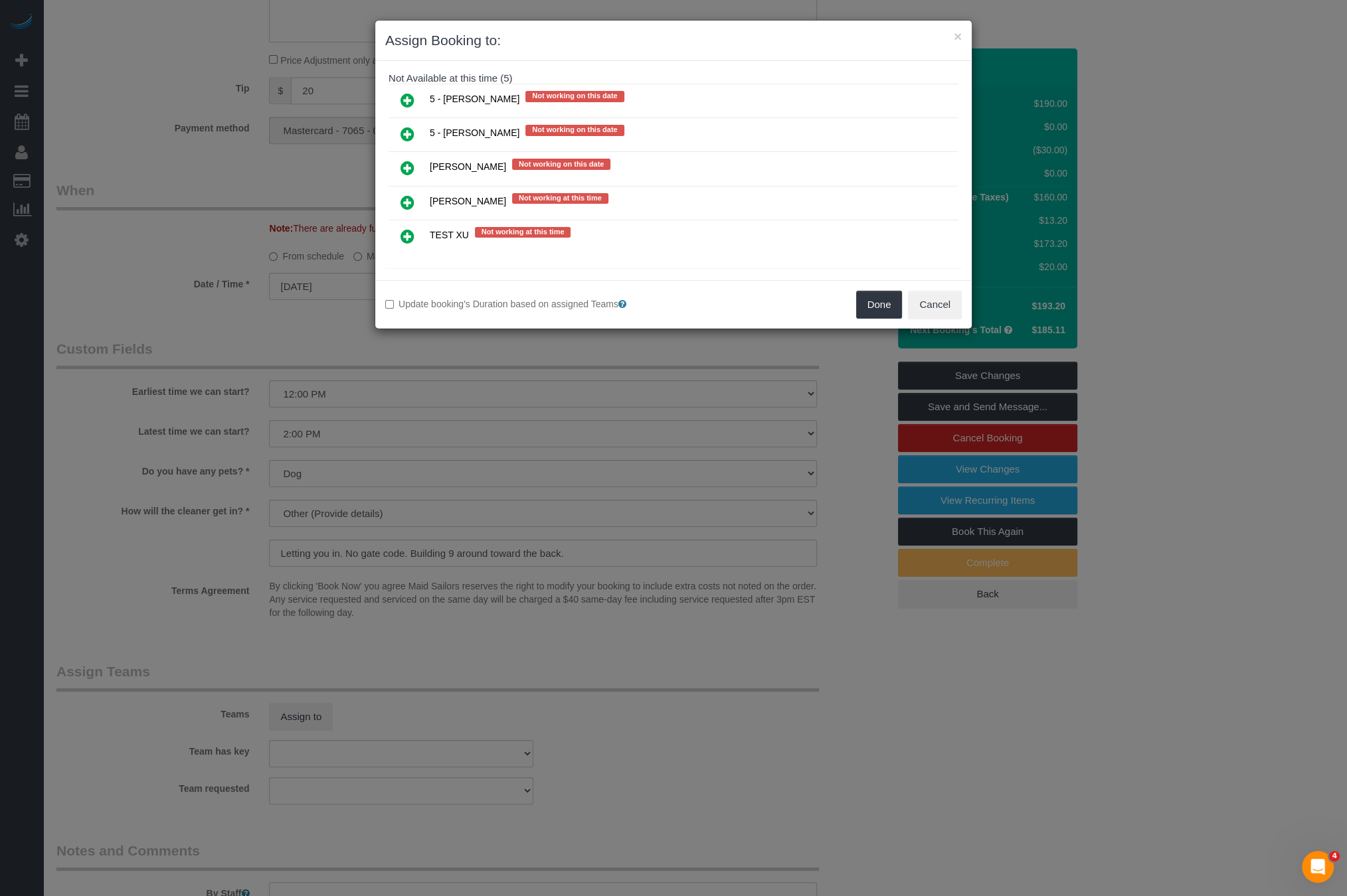
click at [409, 132] on icon at bounding box center [408, 134] width 14 height 16
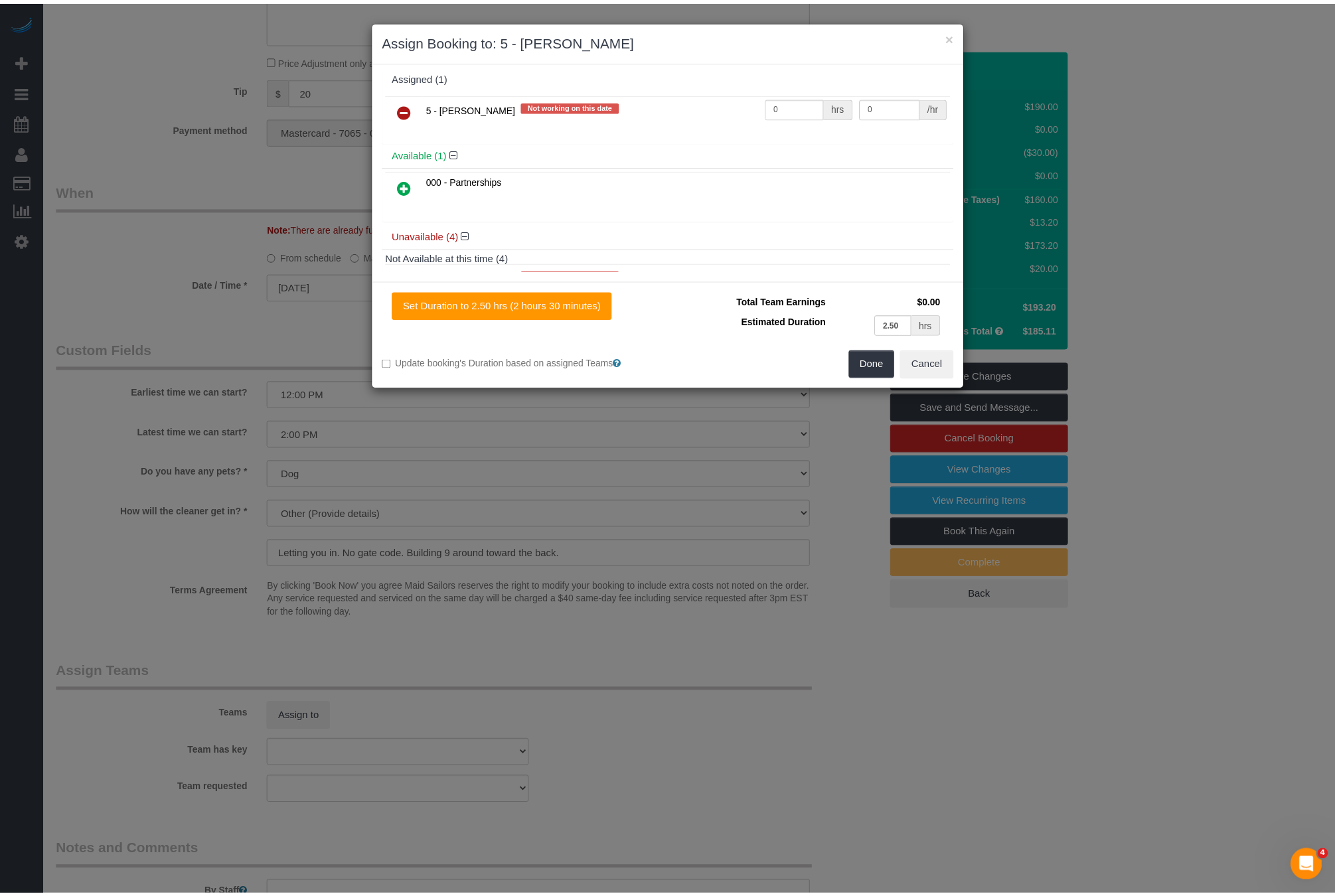
scroll to position [0, 0]
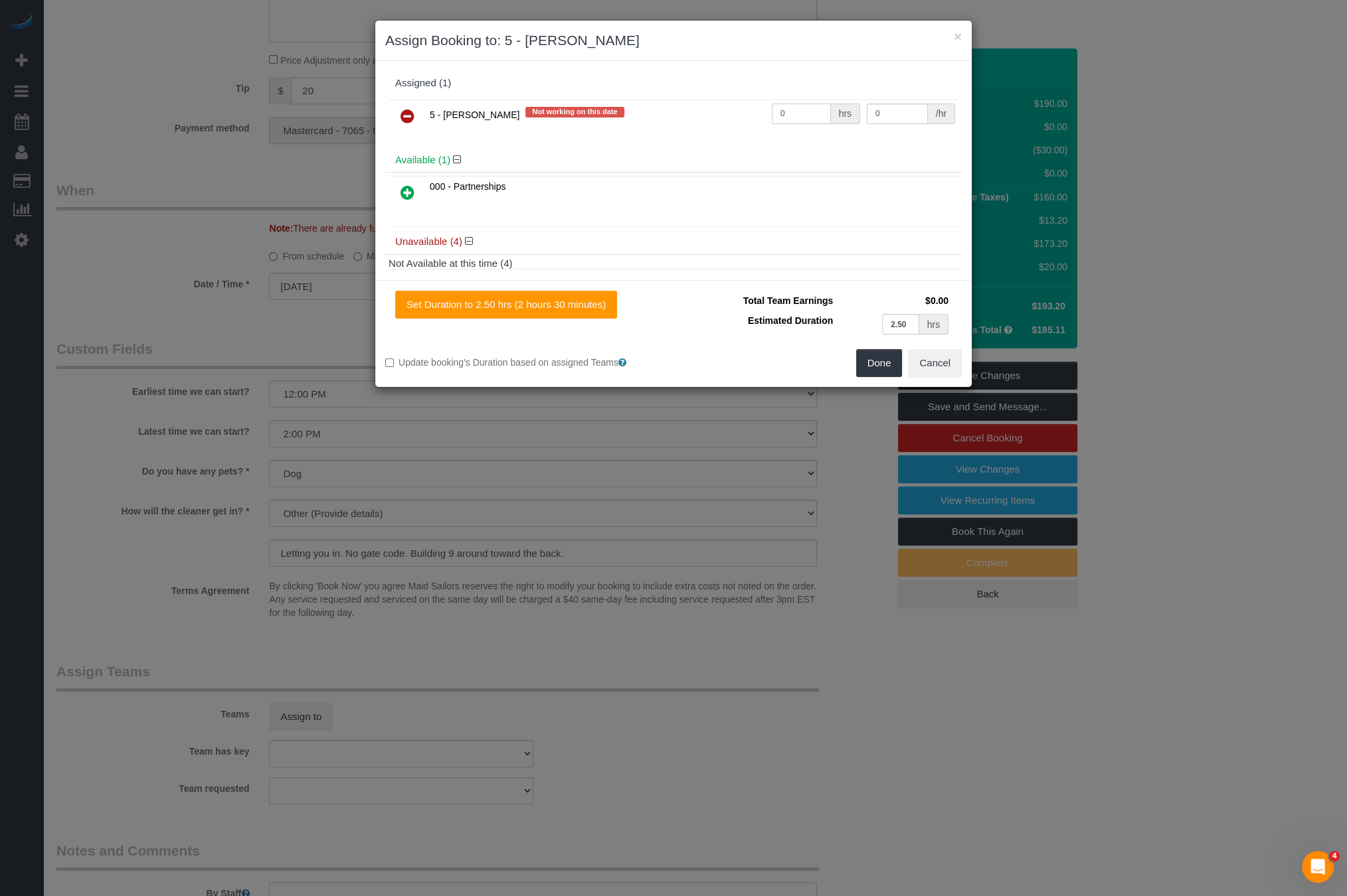
click at [814, 113] on input "0" at bounding box center [801, 114] width 59 height 21
type input "1"
click at [887, 124] on td "0 /hr" at bounding box center [911, 117] width 95 height 34
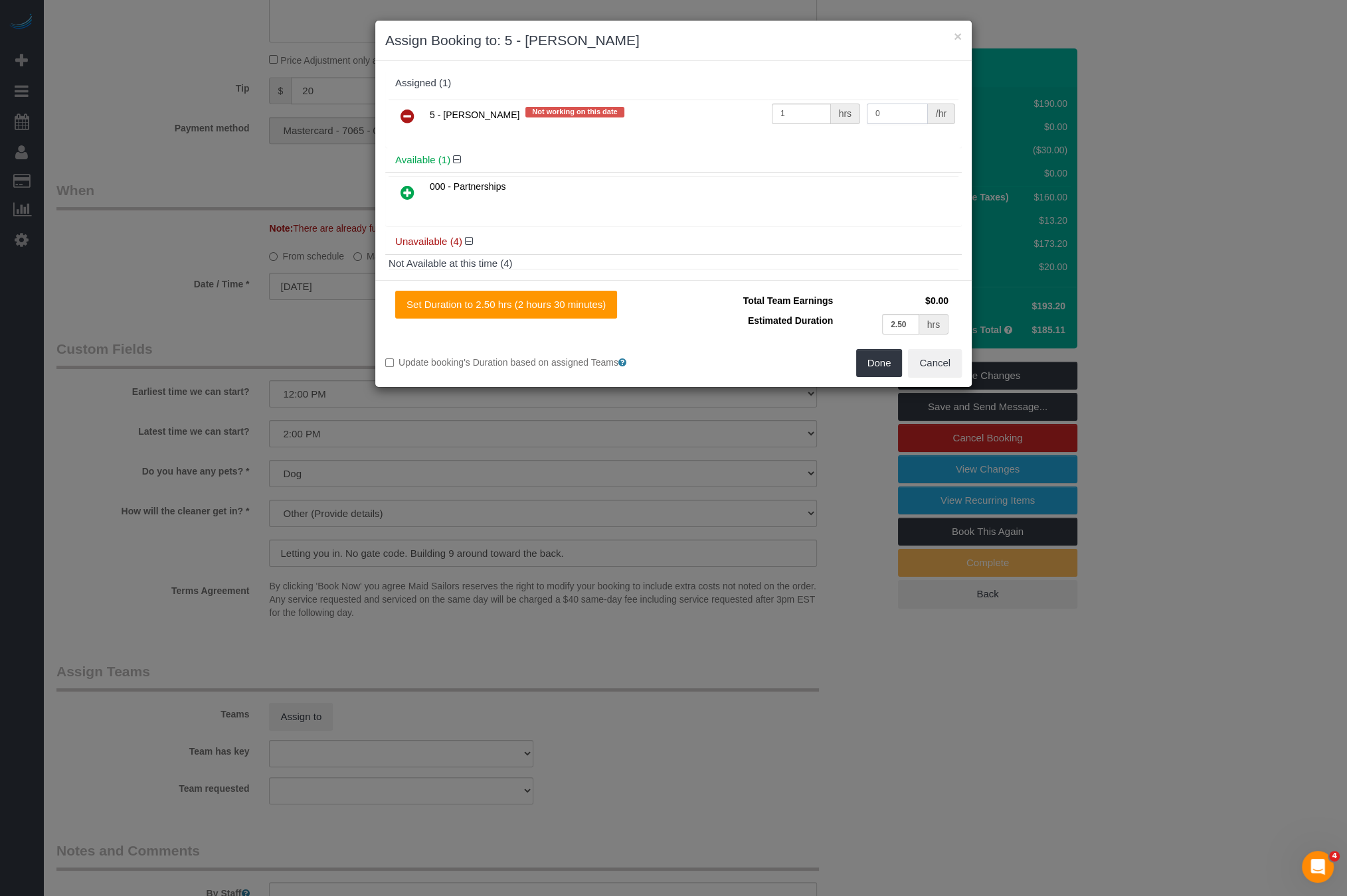
click at [888, 115] on input "0" at bounding box center [897, 114] width 61 height 21
type input "72"
click at [876, 360] on button "Done" at bounding box center [879, 363] width 46 height 28
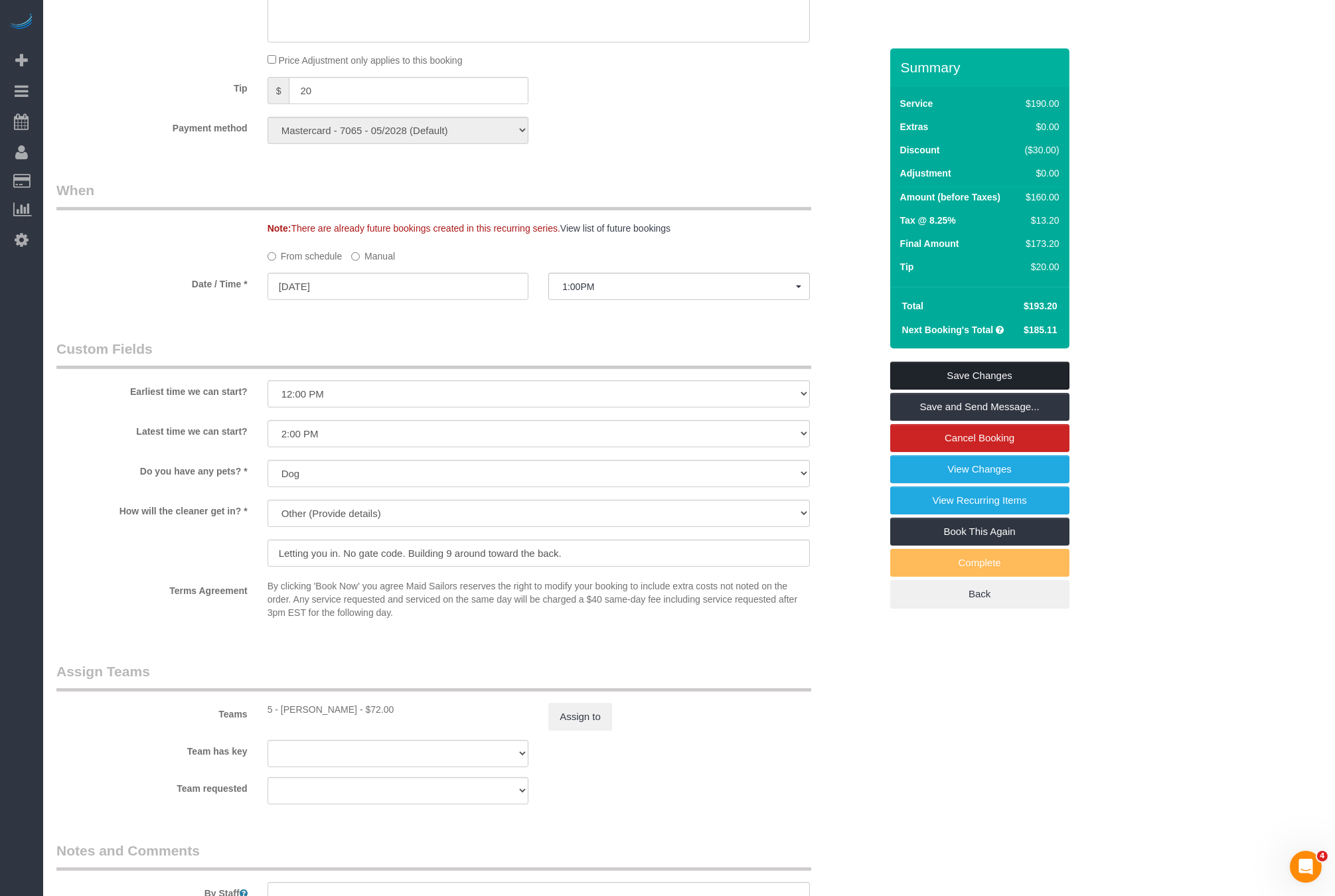
click at [964, 367] on link "Save Changes" at bounding box center [980, 375] width 179 height 28
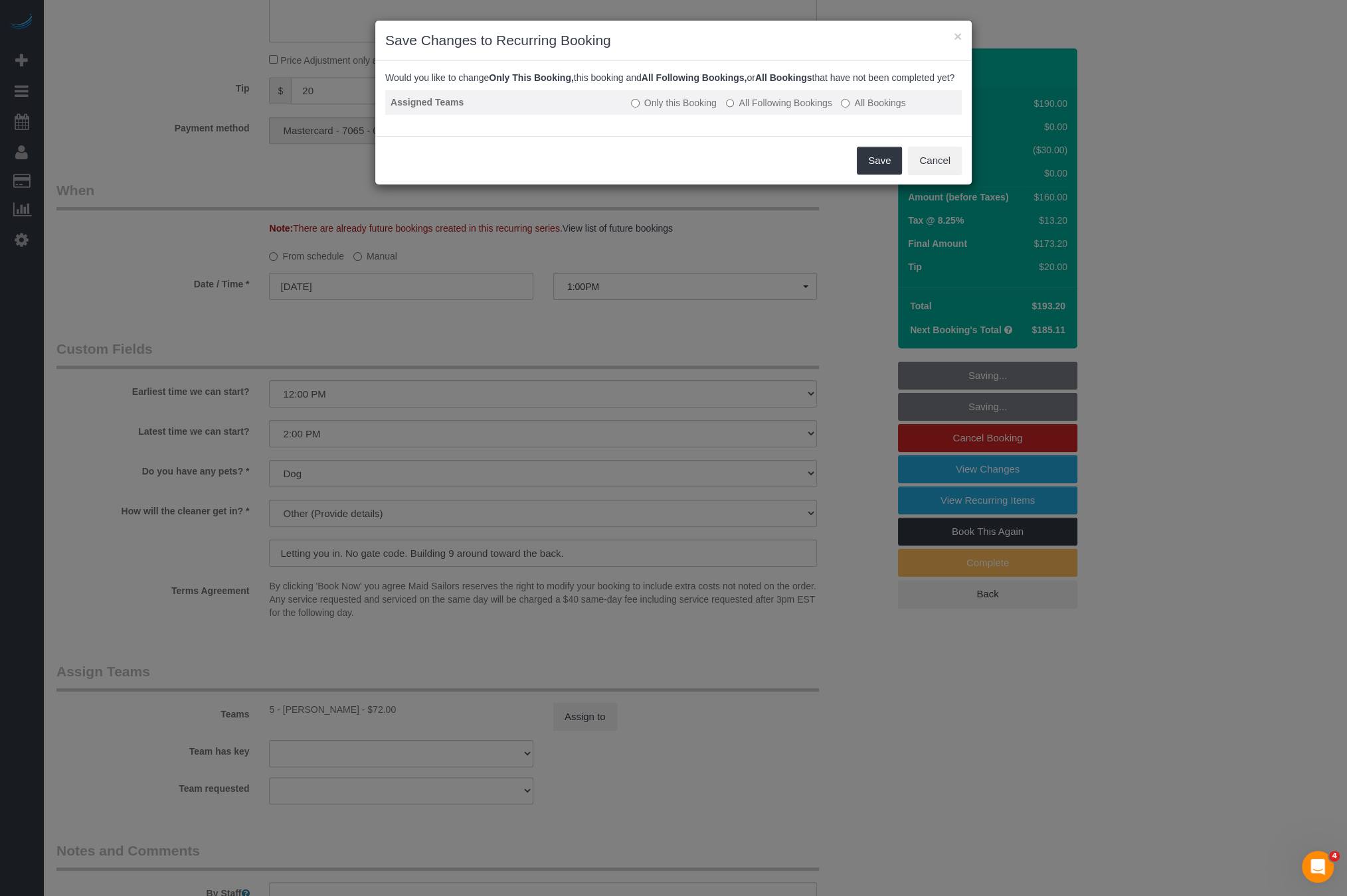
click at [805, 110] on label "All Following Bookings" at bounding box center [779, 102] width 106 height 14
click at [880, 170] on button "Save" at bounding box center [879, 160] width 45 height 28
